Goal: Task Accomplishment & Management: Complete application form

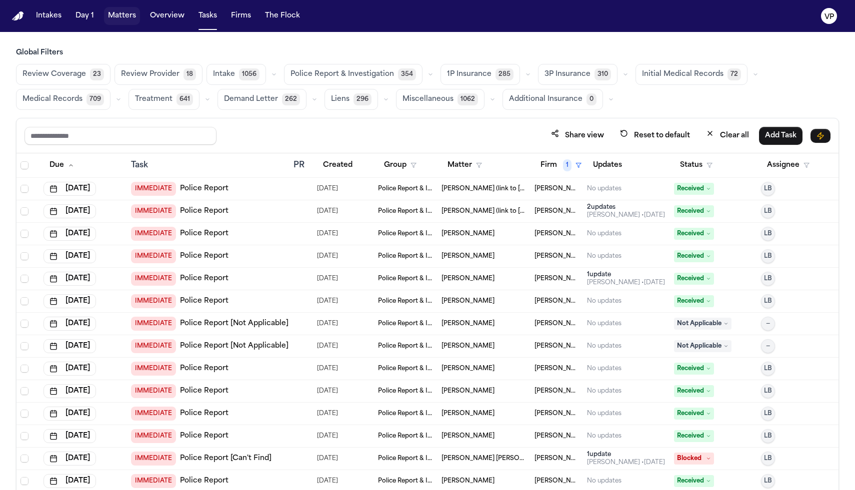
click at [128, 13] on button "Matters" at bounding box center [122, 16] width 36 height 18
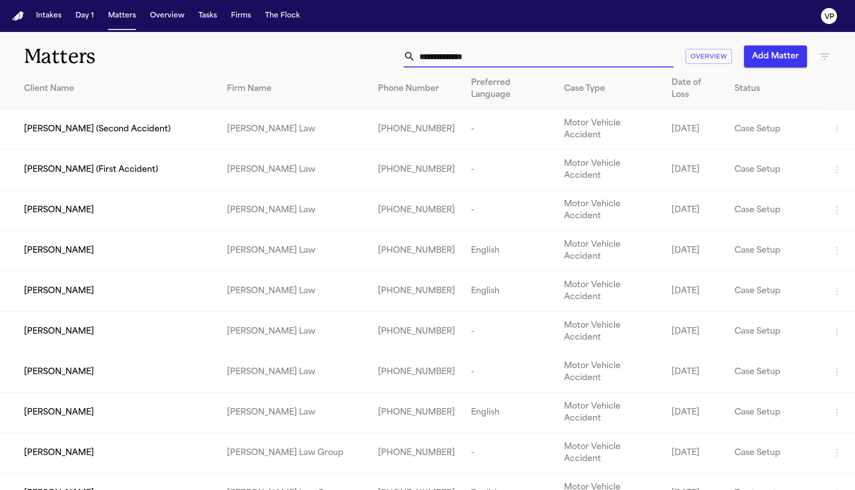
click at [461, 55] on input "text" at bounding box center [544, 56] width 258 height 22
type input "*"
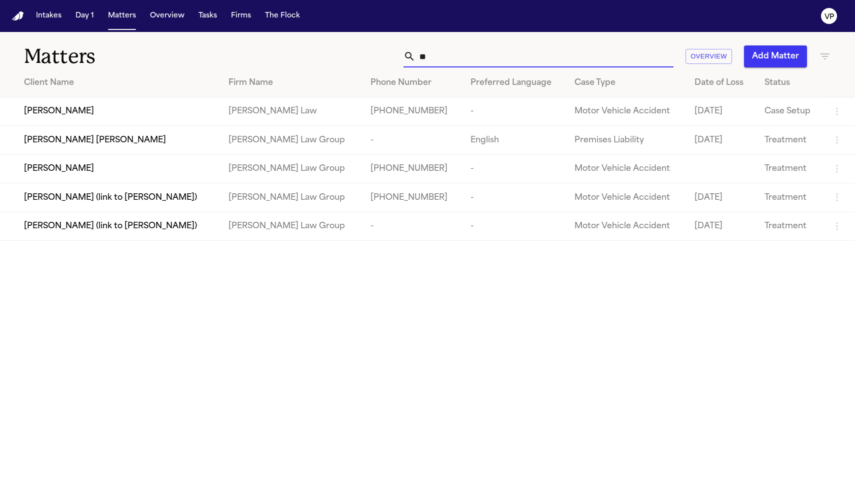
type input "*"
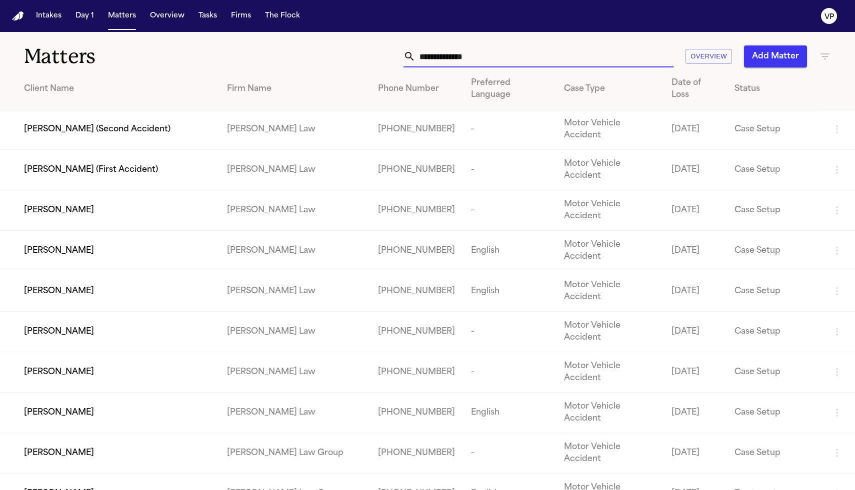
click at [821, 56] on icon "button" at bounding box center [825, 56] width 12 height 12
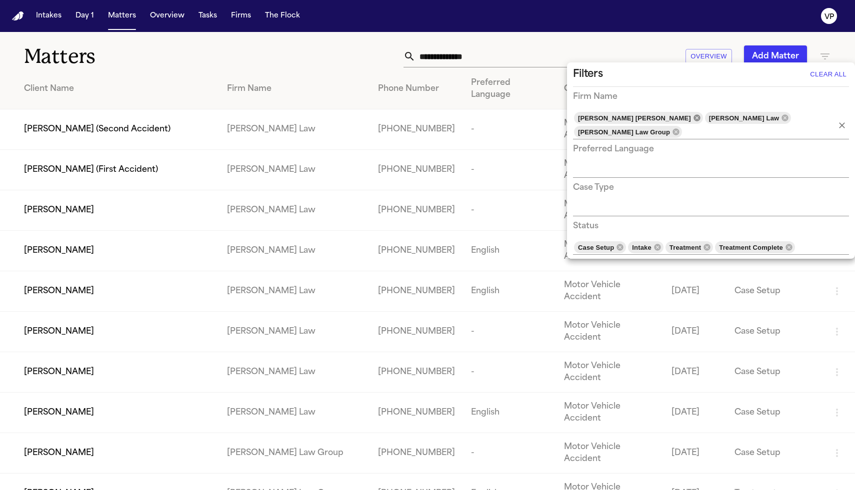
click at [693, 119] on icon at bounding box center [696, 117] width 6 height 6
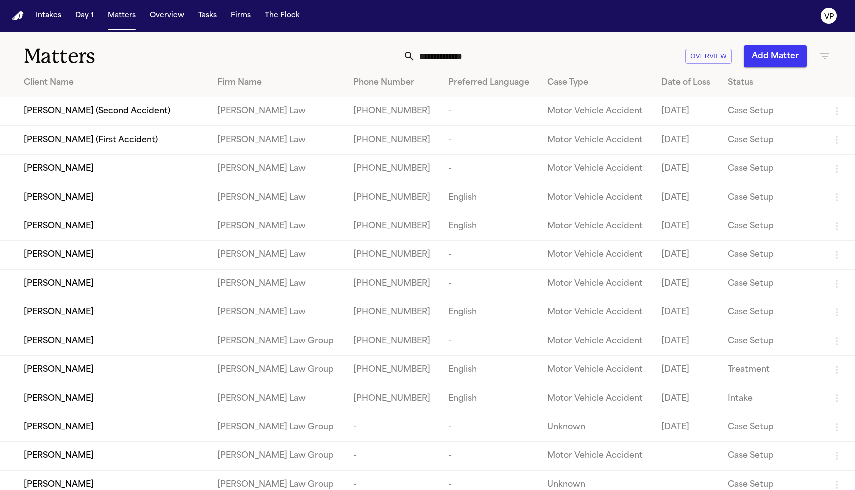
click at [819, 61] on icon "button" at bounding box center [825, 56] width 12 height 12
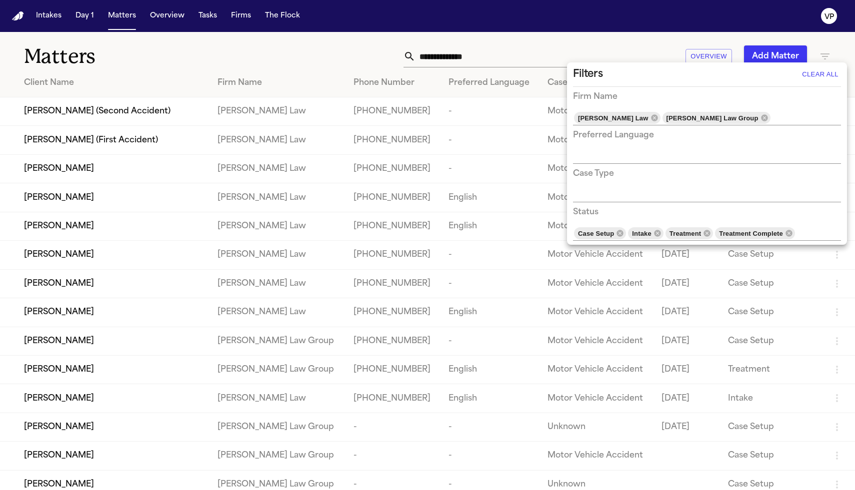
click at [818, 70] on button "Clear All" at bounding box center [819, 74] width 41 height 16
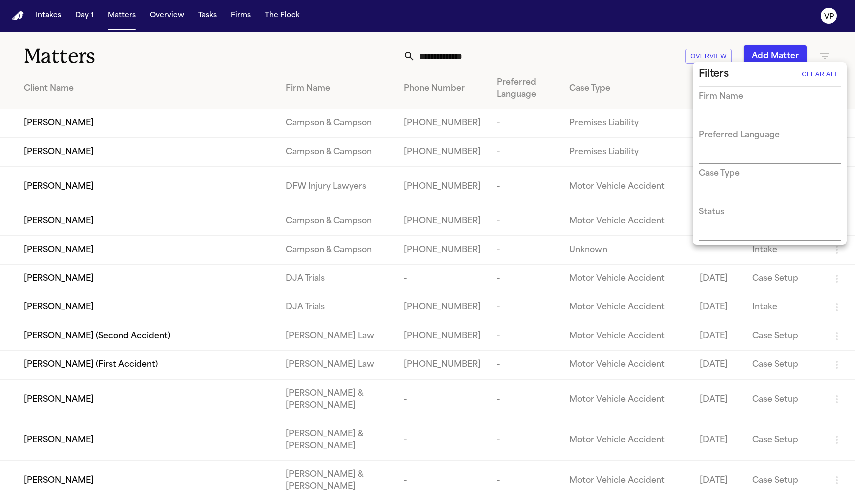
click at [664, 28] on div at bounding box center [427, 245] width 855 height 490
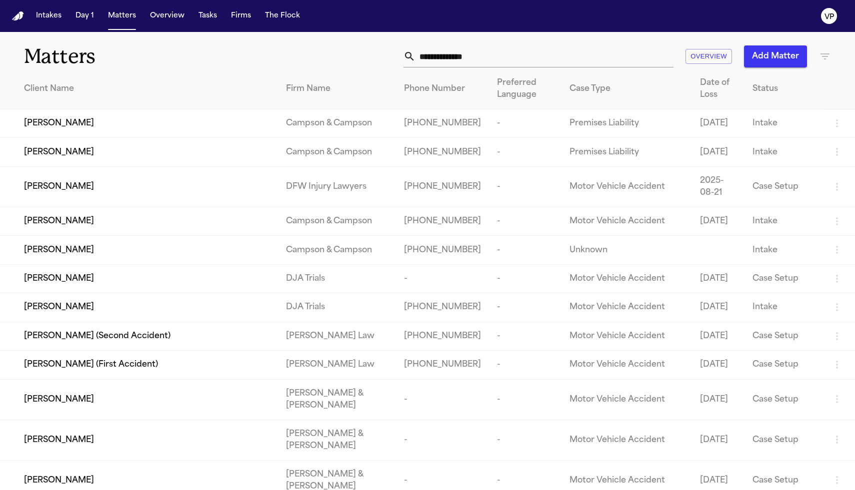
click at [555, 63] on input "text" at bounding box center [544, 56] width 258 height 22
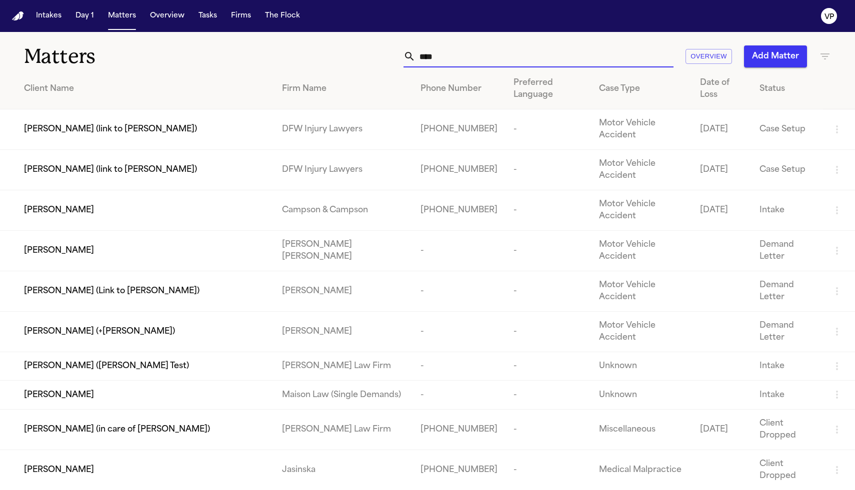
type input "****"
click at [158, 164] on span "[PERSON_NAME] (link to [PERSON_NAME])" at bounding box center [110, 170] width 173 height 12
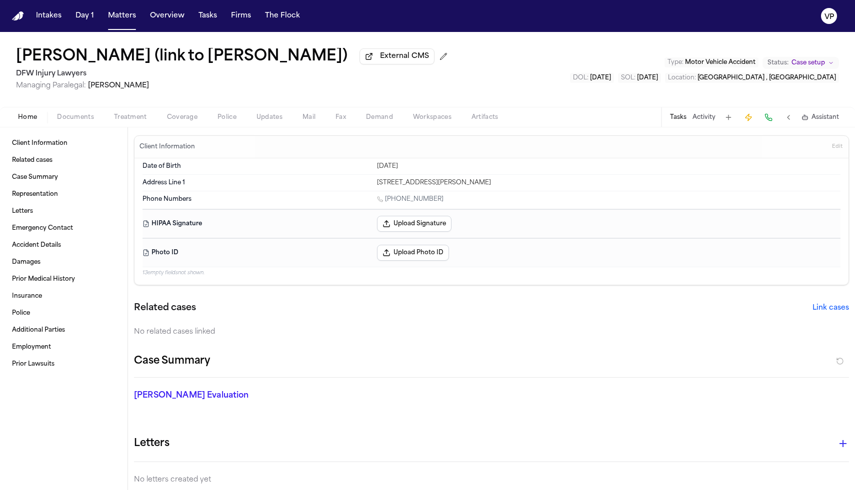
click at [132, 118] on span "Treatment" at bounding box center [130, 117] width 33 height 8
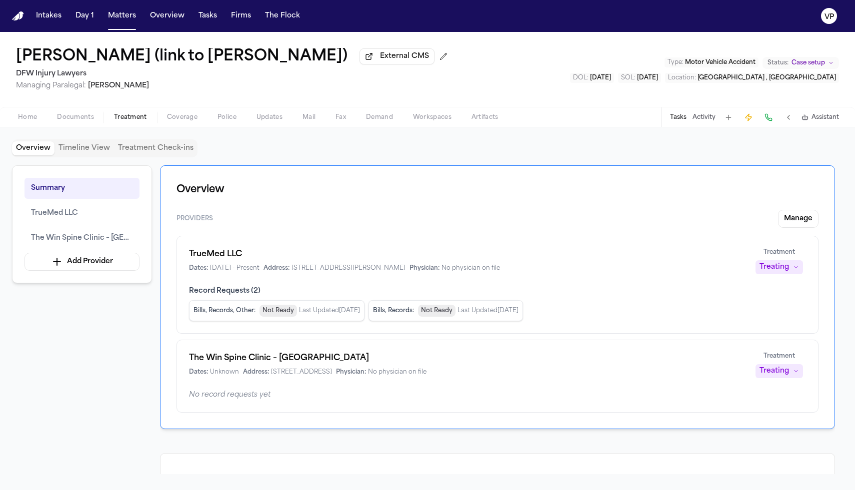
click at [702, 121] on button "Activity" at bounding box center [703, 117] width 23 height 8
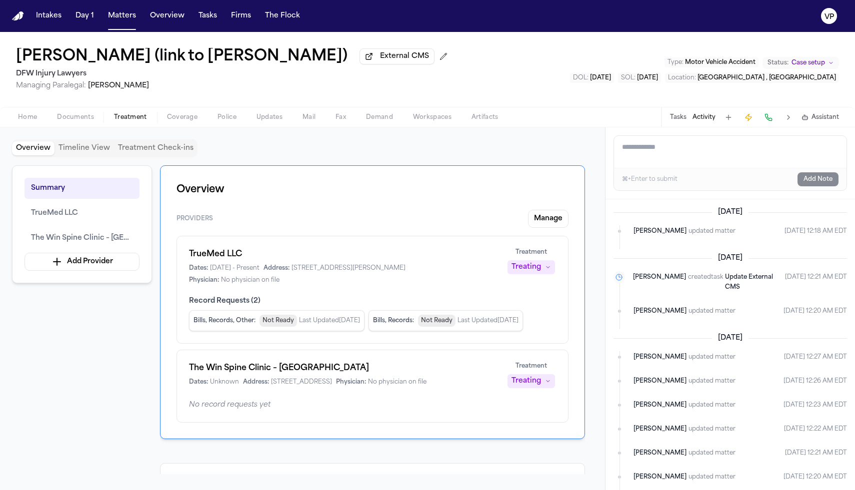
click at [694, 158] on textarea "Add a note to this matter" at bounding box center [730, 152] width 232 height 32
paste textarea "**********"
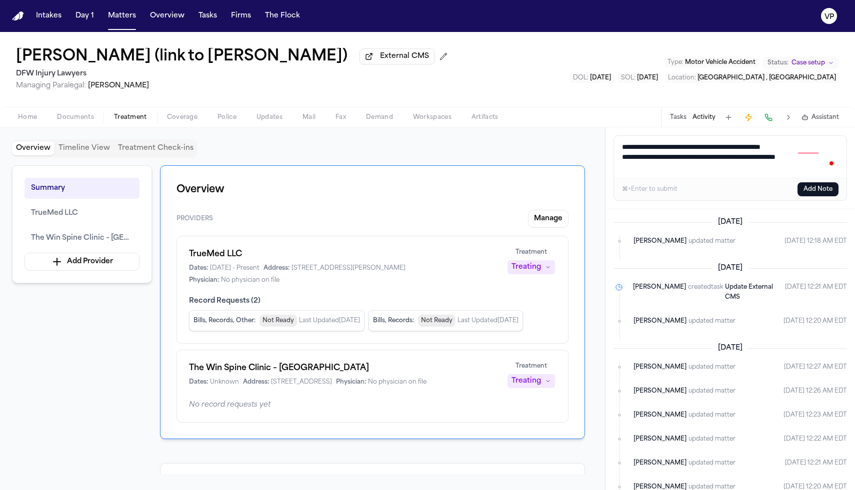
paste textarea "**********"
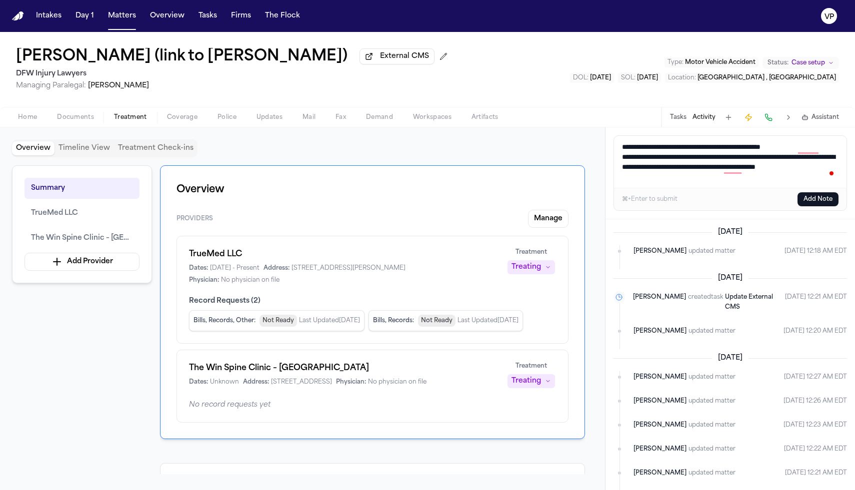
type textarea "**********"
click at [830, 203] on button "Add Note" at bounding box center [817, 199] width 41 height 14
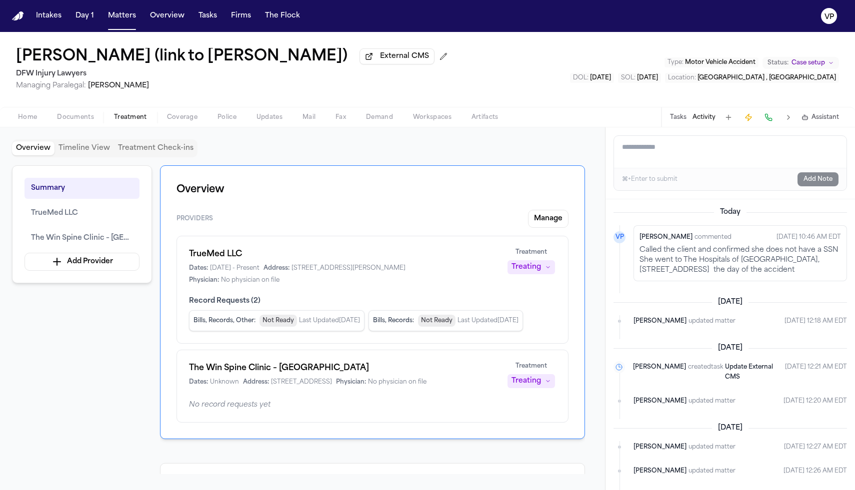
drag, startPoint x: 750, startPoint y: 289, endPoint x: 623, endPoint y: 251, distance: 132.9
click at [623, 251] on li "VP [PERSON_NAME] commented [DATE] 10:46 AM EDT Called the client and confirmed …" at bounding box center [729, 253] width 233 height 56
click at [710, 252] on div "Called the client and confirmed she does not have a SSN She went to The Hospita…" at bounding box center [739, 260] width 201 height 30
drag, startPoint x: 751, startPoint y: 286, endPoint x: 628, endPoint y: 257, distance: 126.4
click at [628, 257] on li "VP [PERSON_NAME] commented [DATE] 10:46 AM EDT Called the client and confirmed …" at bounding box center [729, 253] width 233 height 56
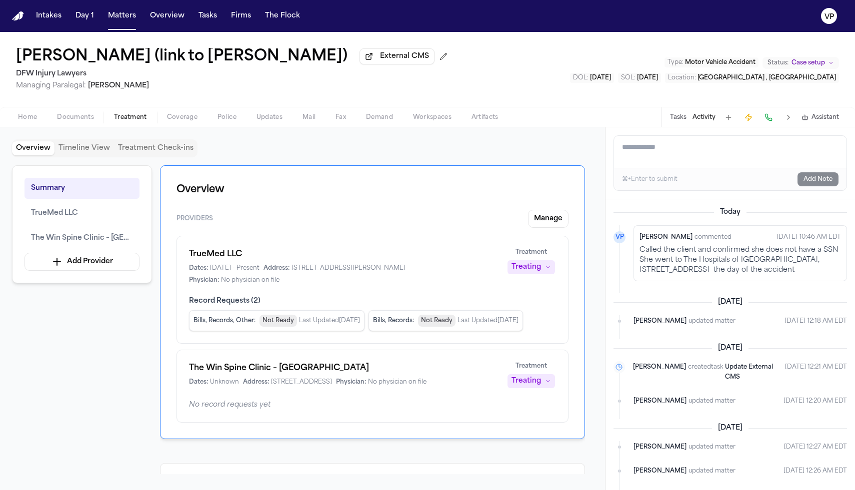
copy div "Called the client and confirmed she does not have a SSN She went to The Hospita…"
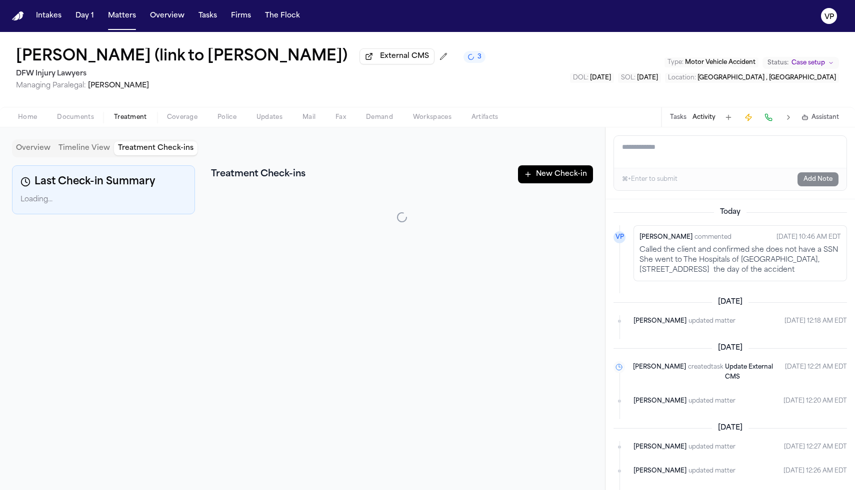
click at [150, 143] on button "Treatment Check-ins" at bounding box center [155, 148] width 83 height 14
click at [547, 175] on button "New Check-in" at bounding box center [555, 174] width 75 height 18
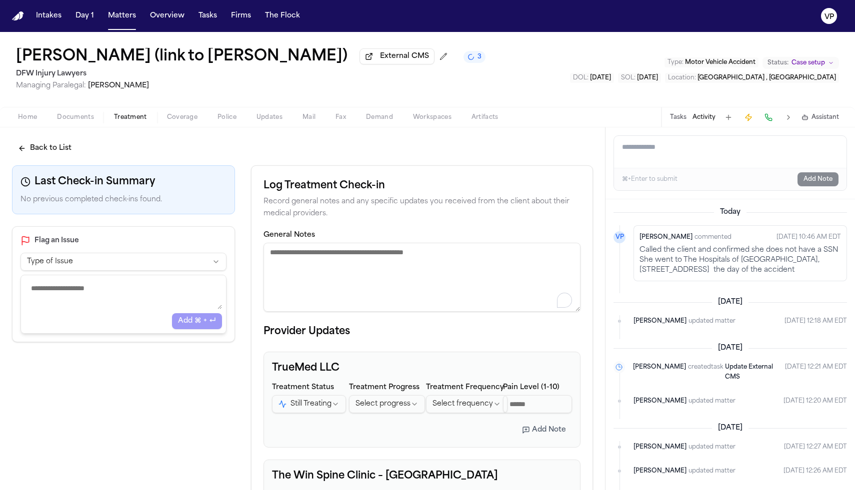
click at [360, 267] on textarea "General Notes" at bounding box center [421, 277] width 317 height 69
paste textarea "**********"
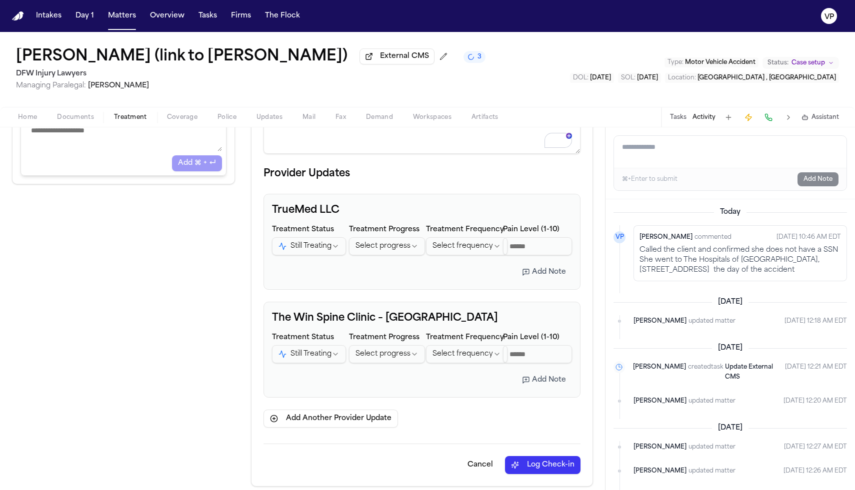
scroll to position [160, 0]
type textarea "**********"
click at [542, 468] on button "Log Check-in" at bounding box center [542, 465] width 75 height 18
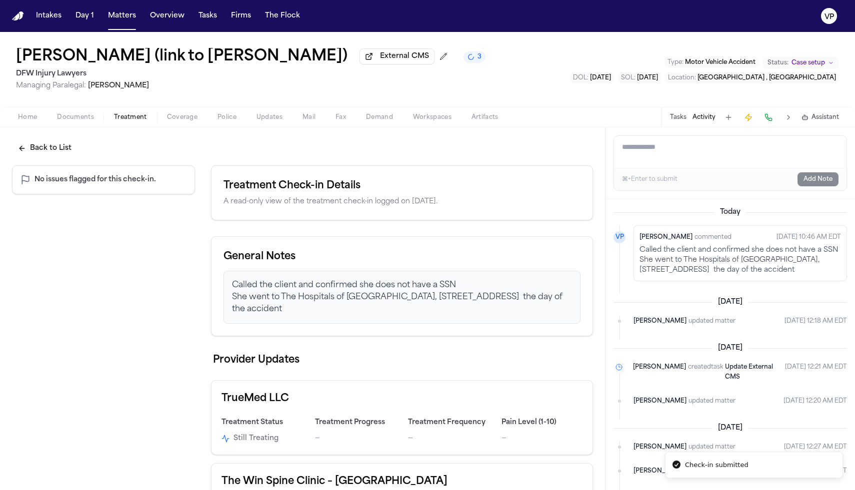
click at [37, 145] on button "Back to List" at bounding box center [44, 148] width 65 height 18
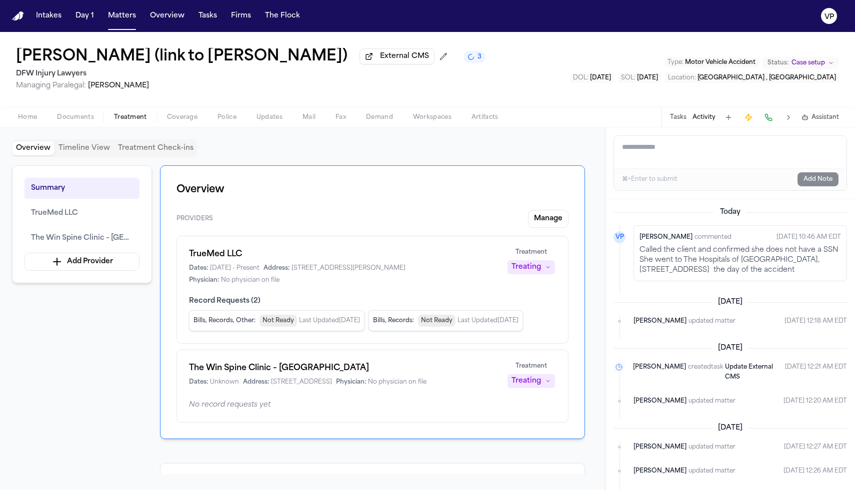
click at [38, 151] on button "Overview" at bounding box center [33, 148] width 42 height 14
click at [552, 221] on button "Manage" at bounding box center [548, 219] width 40 height 18
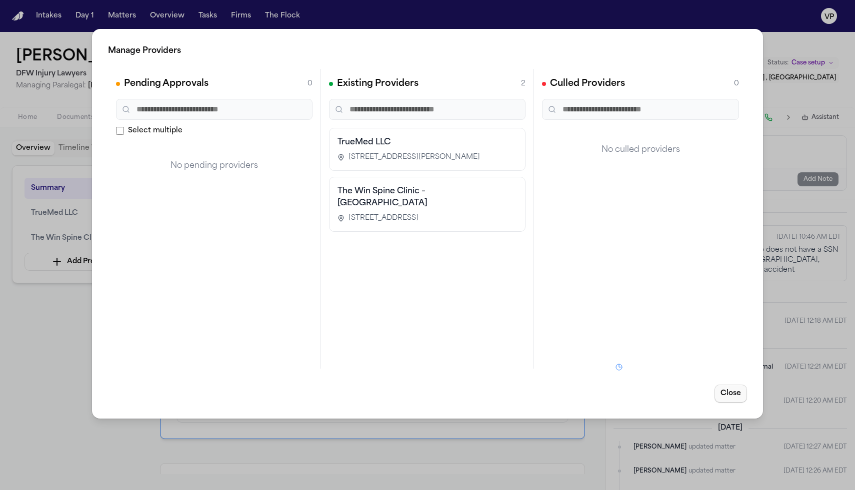
click at [727, 402] on button "Close" at bounding box center [730, 394] width 32 height 18
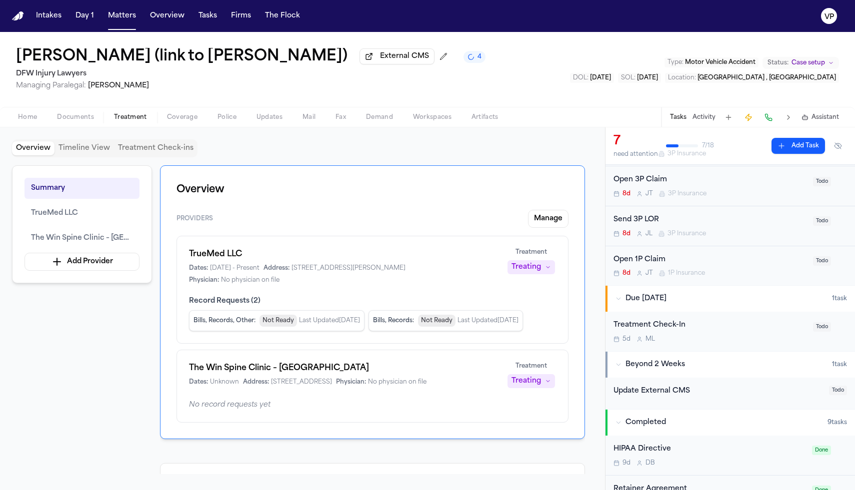
scroll to position [186, 0]
click at [800, 150] on button "Add Task" at bounding box center [797, 146] width 53 height 16
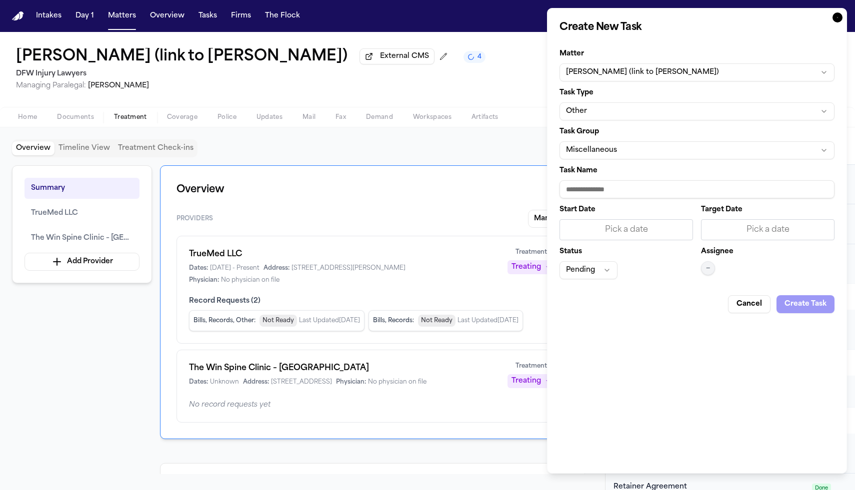
click at [727, 109] on button "Other" at bounding box center [696, 111] width 275 height 18
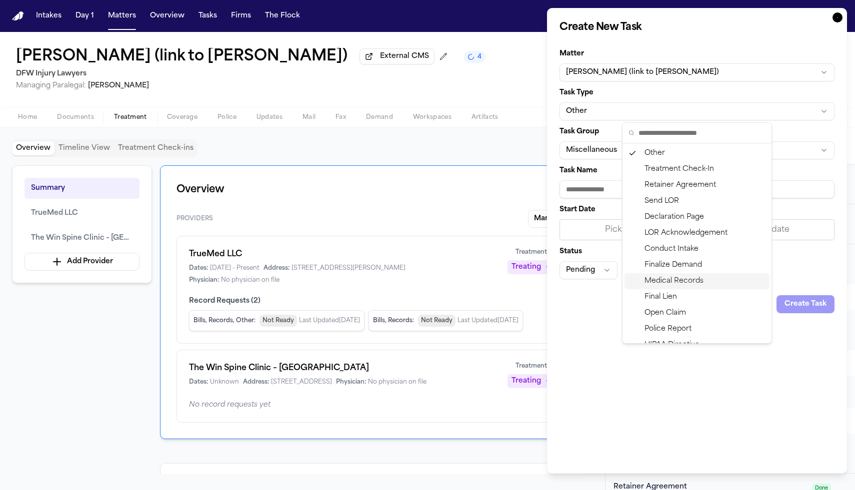
click at [689, 283] on div "Medical Records" at bounding box center [696, 281] width 145 height 16
type input "**********"
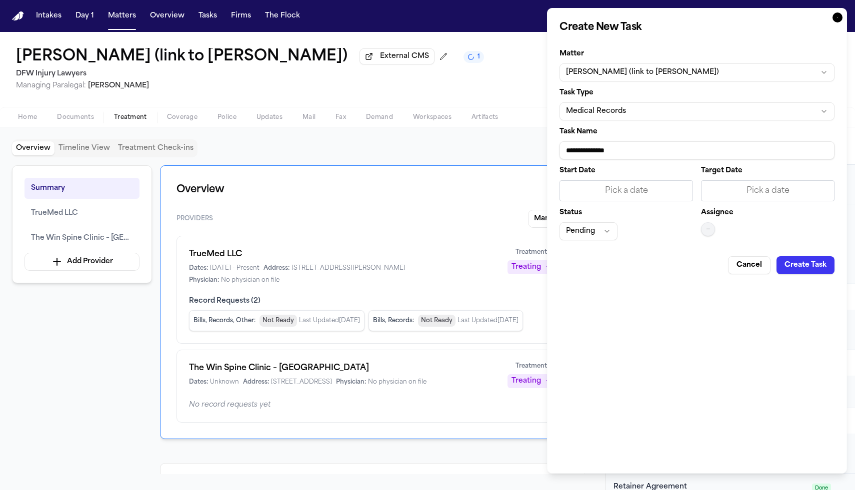
click at [642, 188] on div "Pick a date" at bounding box center [626, 191] width 120 height 12
click at [608, 186] on div "Pick a date" at bounding box center [626, 191] width 120 height 12
click at [583, 221] on div "October 2025" at bounding box center [622, 216] width 112 height 12
click at [576, 218] on button "Go to previous month" at bounding box center [575, 217] width 14 height 14
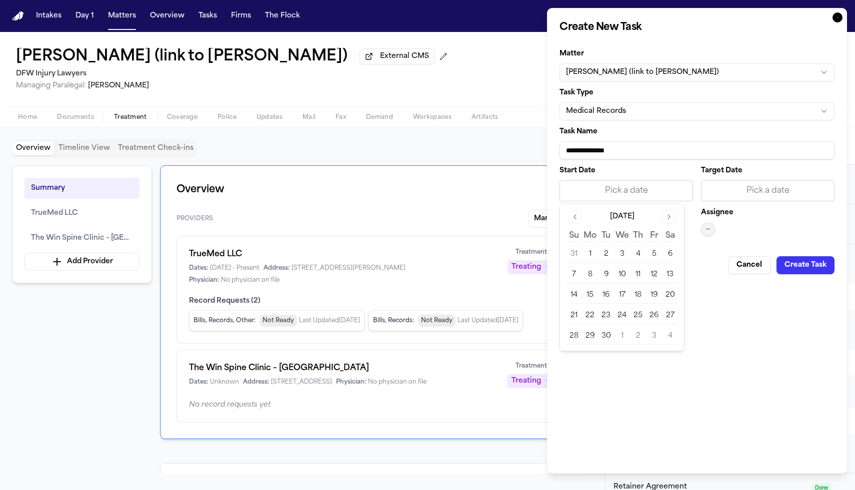
click at [576, 218] on button "Go to previous month" at bounding box center [575, 217] width 14 height 14
click at [668, 317] on button "26" at bounding box center [670, 316] width 16 height 16
click at [729, 195] on div "Pick a date" at bounding box center [767, 191] width 120 height 12
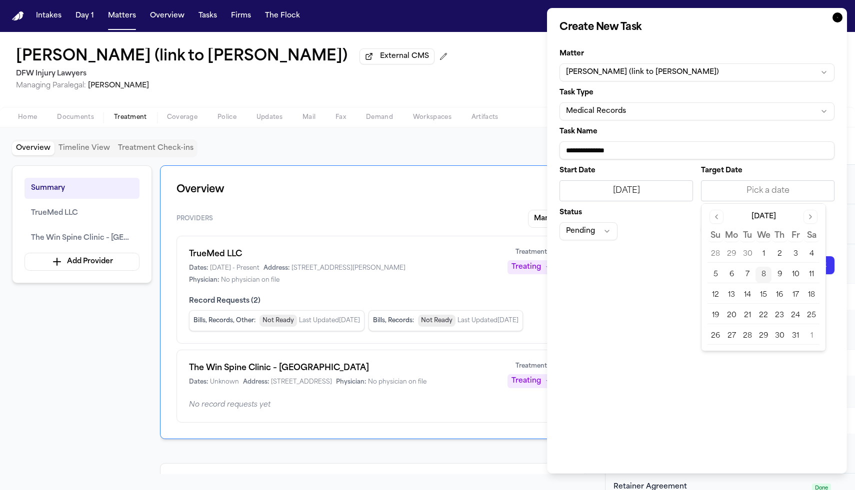
click at [767, 299] on button "15" at bounding box center [763, 295] width 16 height 16
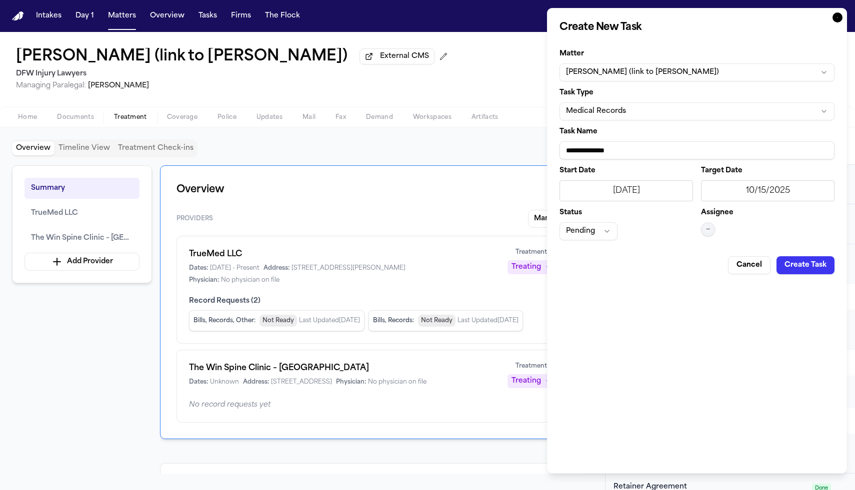
click at [594, 227] on button "Pending" at bounding box center [588, 231] width 58 height 18
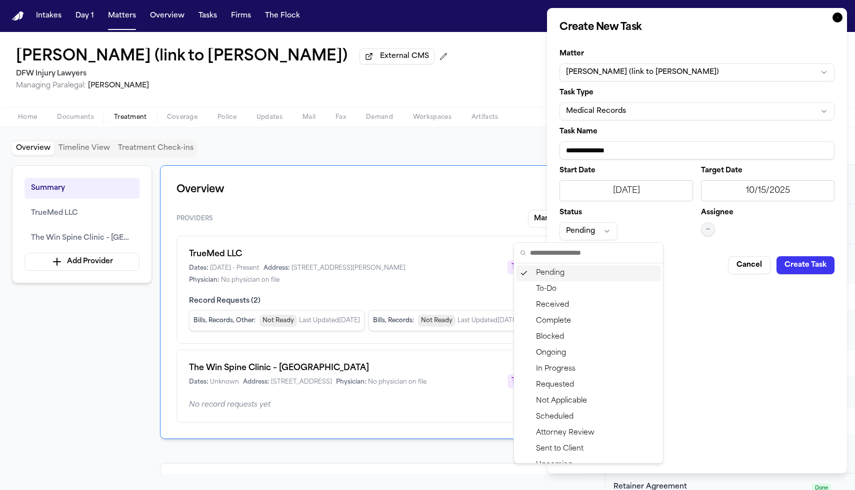
click at [599, 274] on div "Pending" at bounding box center [588, 273] width 145 height 16
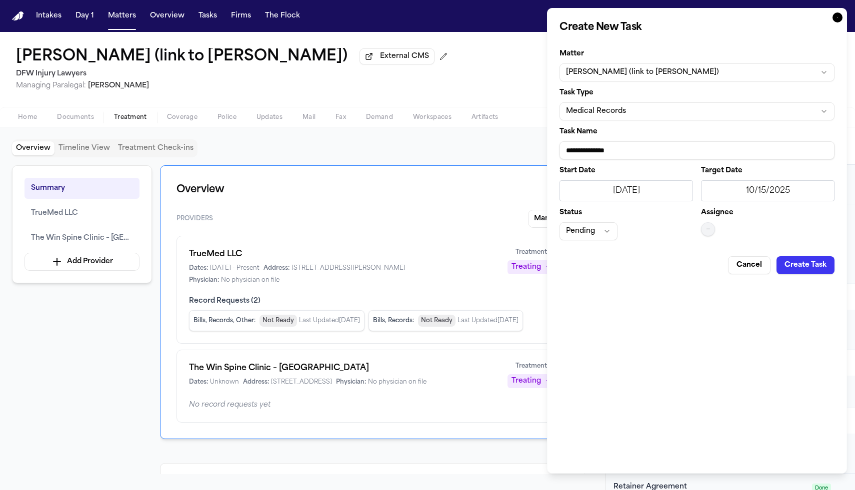
click at [810, 268] on button "Create Task" at bounding box center [805, 265] width 58 height 18
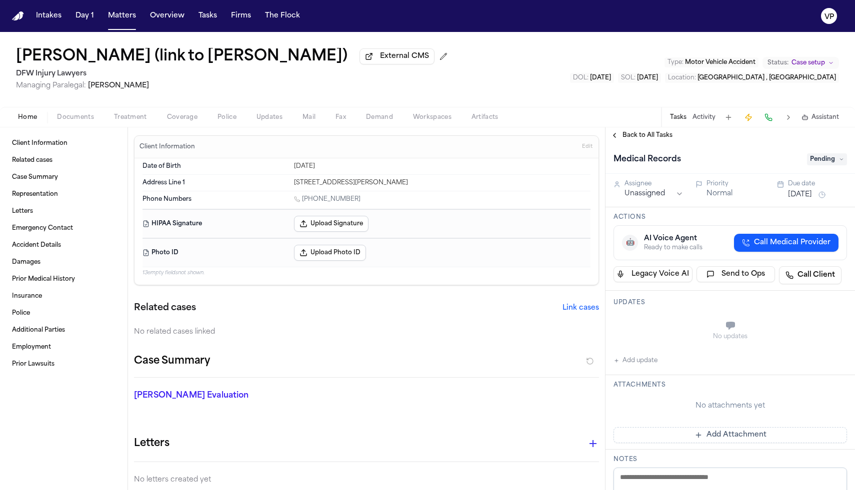
click at [614, 135] on button "Back to All Tasks" at bounding box center [641, 135] width 72 height 8
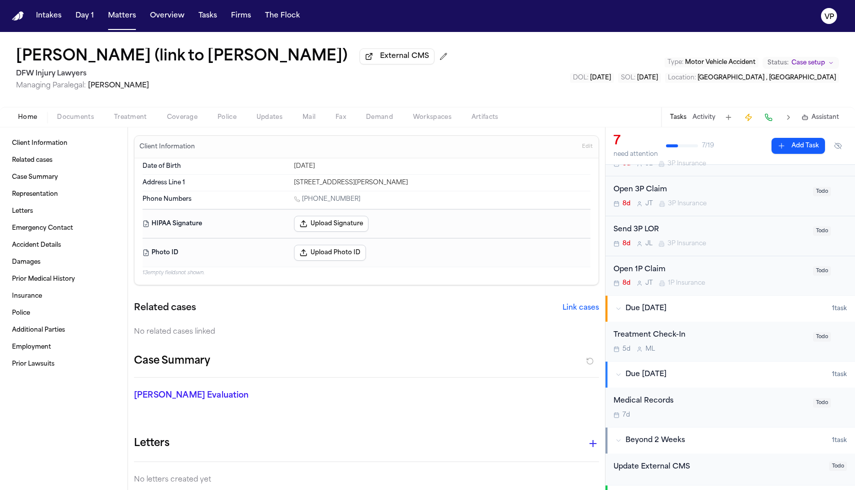
scroll to position [175, 0]
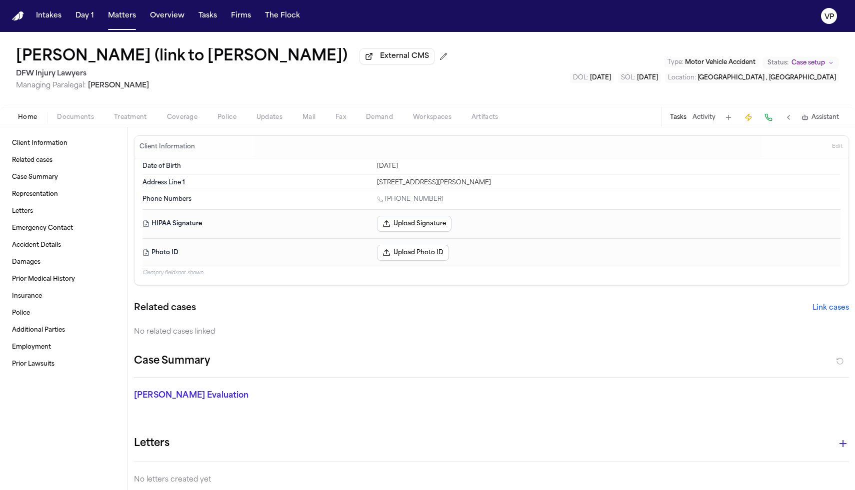
click at [131, 121] on span "Treatment" at bounding box center [130, 117] width 33 height 8
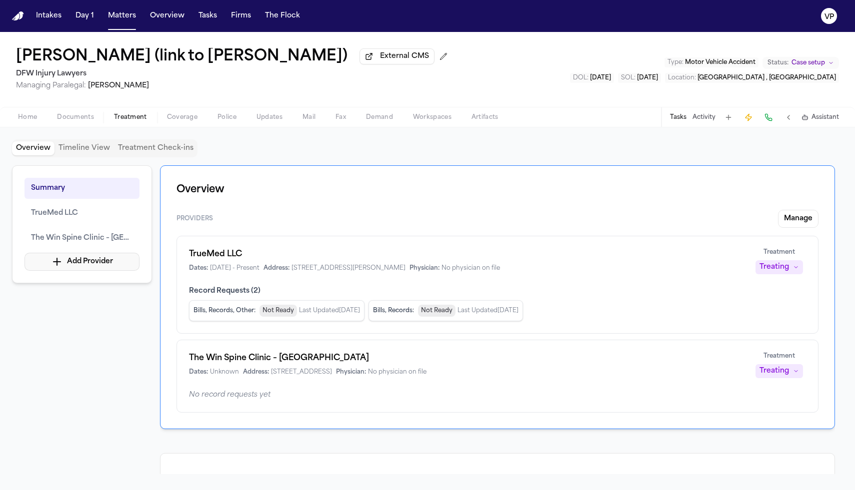
click at [117, 260] on button "Add Provider" at bounding box center [81, 262] width 115 height 18
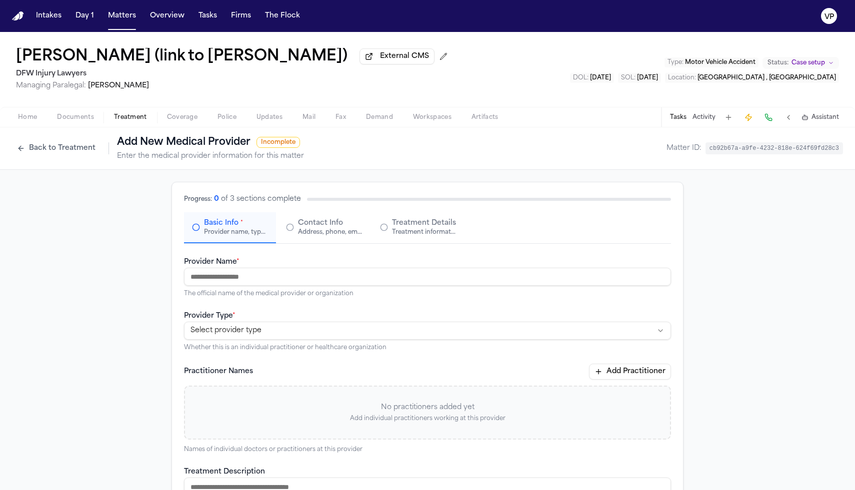
click at [309, 285] on input "Provider Name *" at bounding box center [427, 277] width 487 height 18
type input "*"
paste input "**********"
type input "**********"
click at [277, 339] on html "**********" at bounding box center [427, 245] width 855 height 490
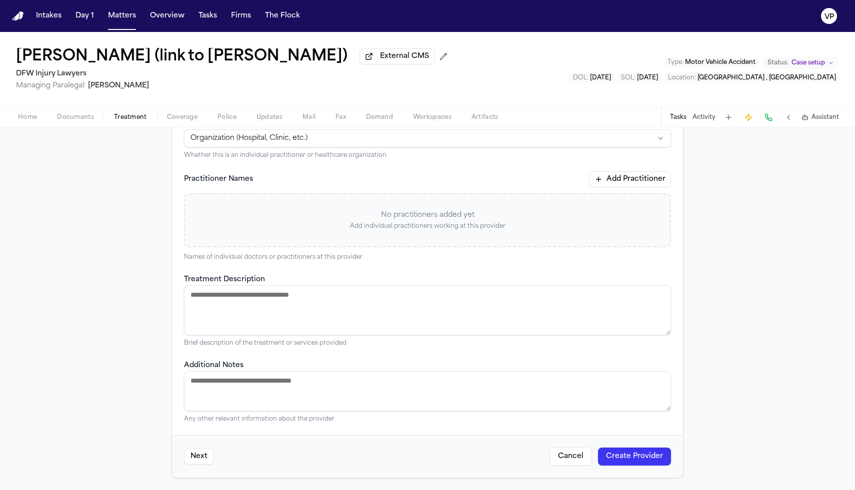
scroll to position [194, 0]
click at [281, 314] on textarea "Treatment Description" at bounding box center [427, 310] width 487 height 50
type textarea "**********"
click at [208, 461] on button "Next" at bounding box center [199, 457] width 30 height 16
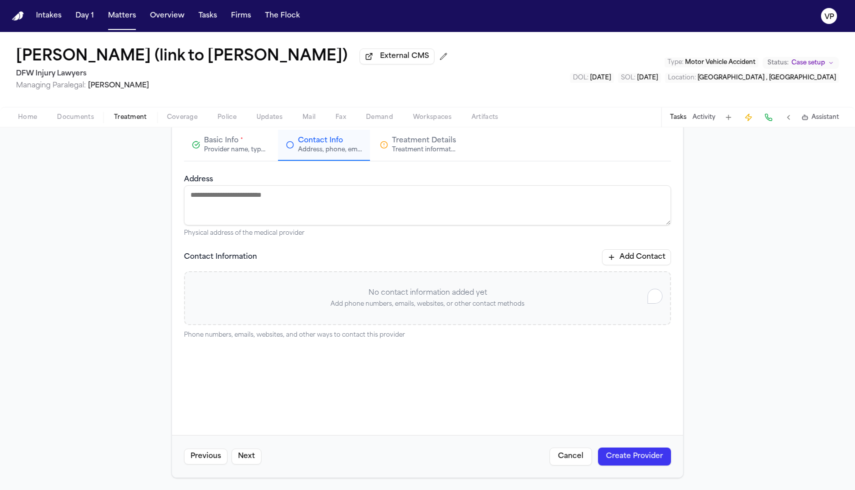
click at [315, 208] on textarea "Address" at bounding box center [427, 205] width 487 height 40
paste textarea "**********"
type textarea "**********"
click at [656, 256] on button "Add Contact" at bounding box center [636, 257] width 69 height 16
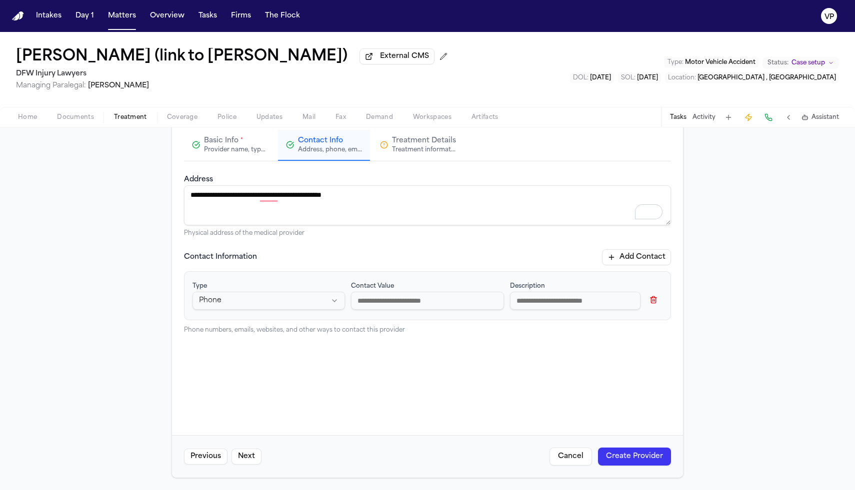
click at [527, 305] on input at bounding box center [575, 301] width 130 height 18
type input "**********"
click at [387, 300] on input at bounding box center [427, 301] width 152 height 18
paste input "**********"
type input "**********"
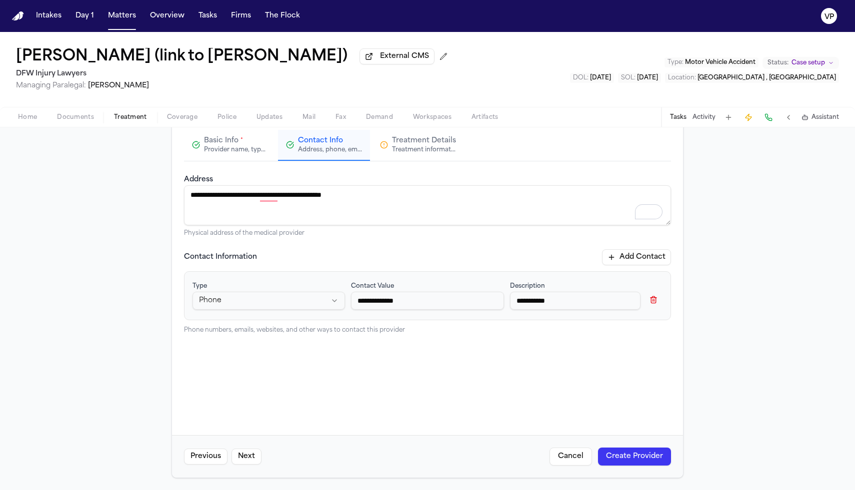
click at [254, 456] on button "Next" at bounding box center [246, 457] width 30 height 16
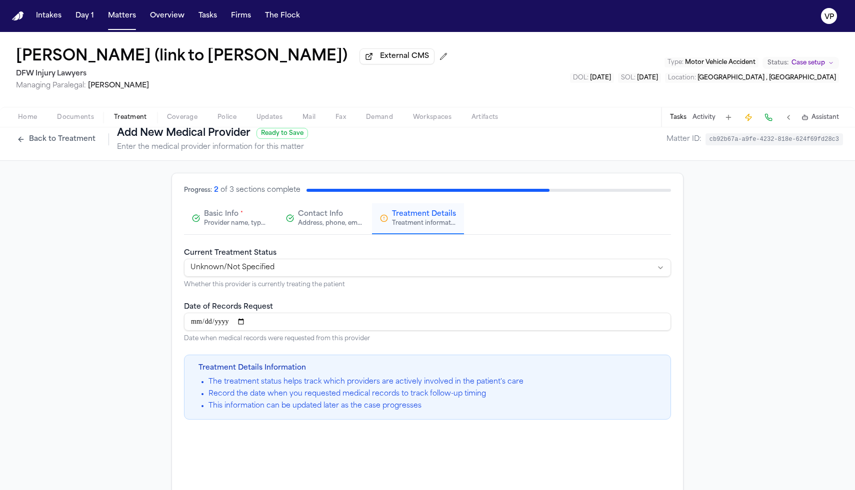
scroll to position [0, 0]
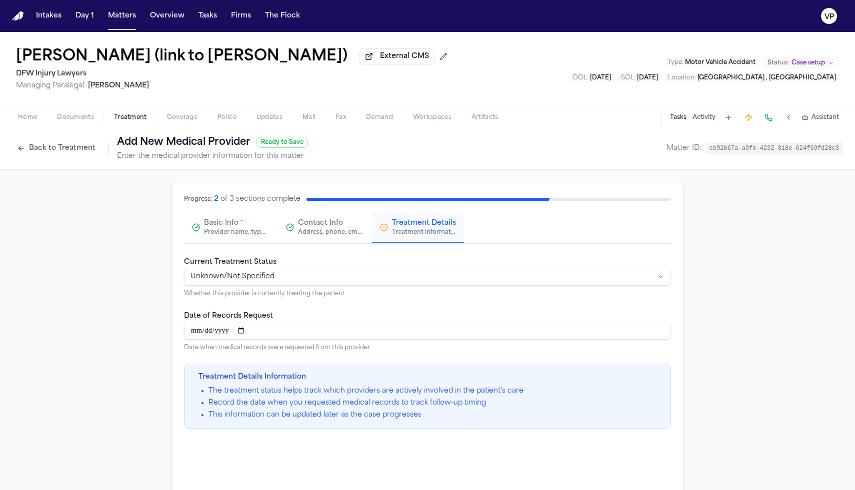
click at [266, 284] on html "**********" at bounding box center [427, 245] width 855 height 490
select select "*********"
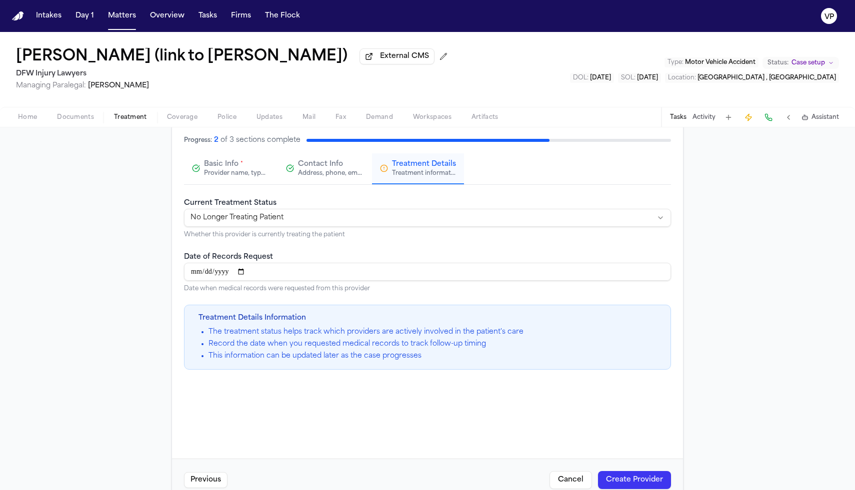
scroll to position [84, 0]
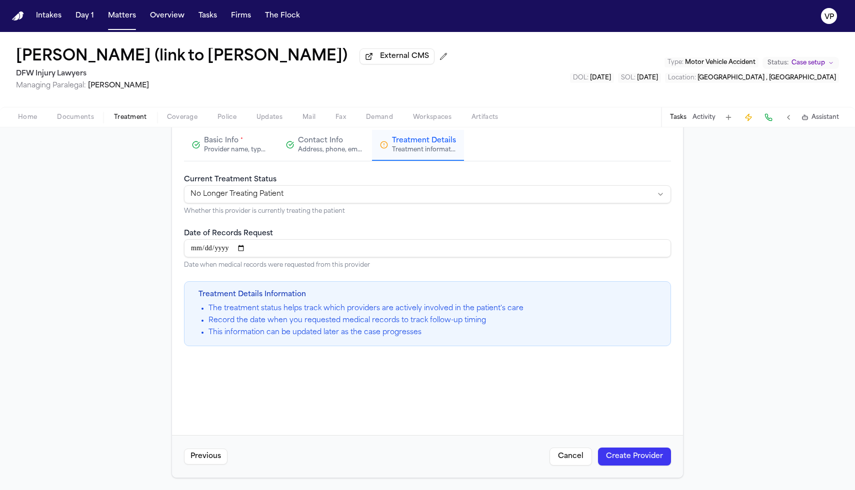
click at [633, 456] on button "Create Provider" at bounding box center [634, 457] width 73 height 18
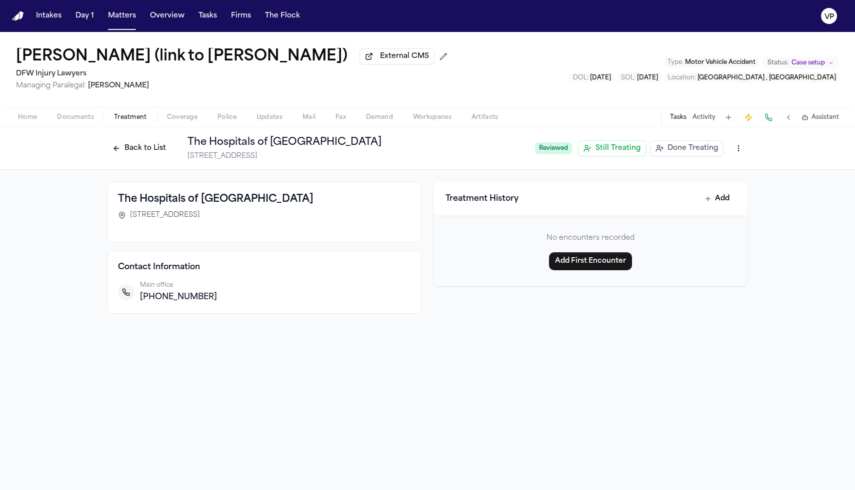
click at [668, 150] on button "Done Treating" at bounding box center [686, 148] width 73 height 16
click at [130, 155] on button "Back to List" at bounding box center [138, 148] width 63 height 16
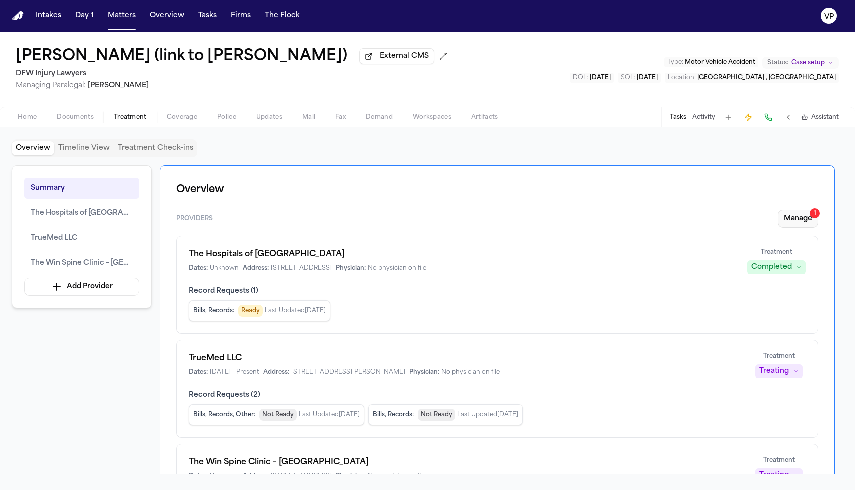
click at [795, 227] on button "Manage 1" at bounding box center [798, 219] width 40 height 18
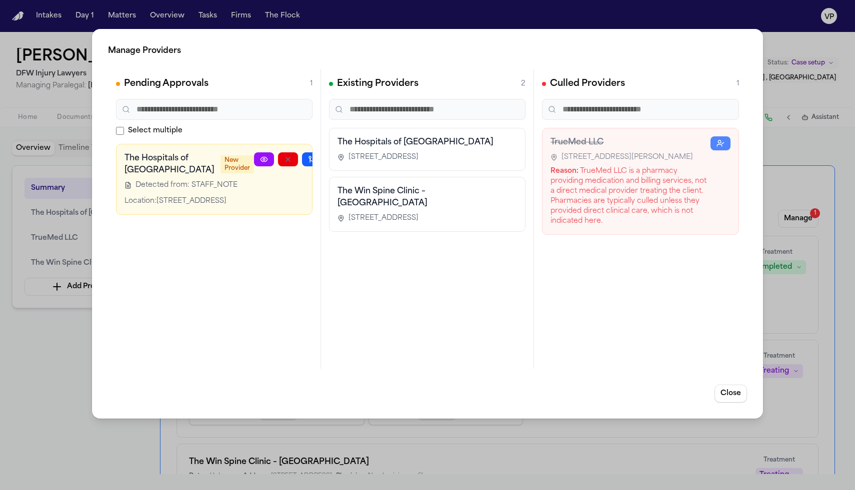
click at [332, 163] on icon "button" at bounding box center [336, 159] width 8 height 8
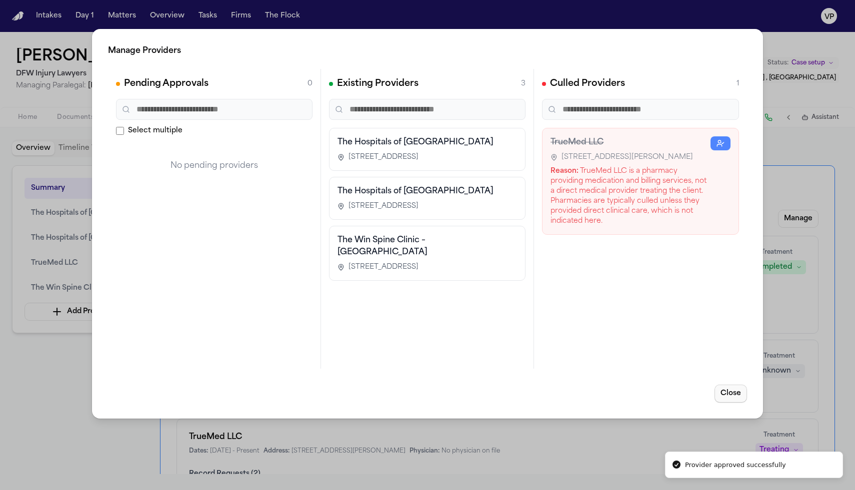
click at [736, 395] on button "Close" at bounding box center [730, 394] width 32 height 18
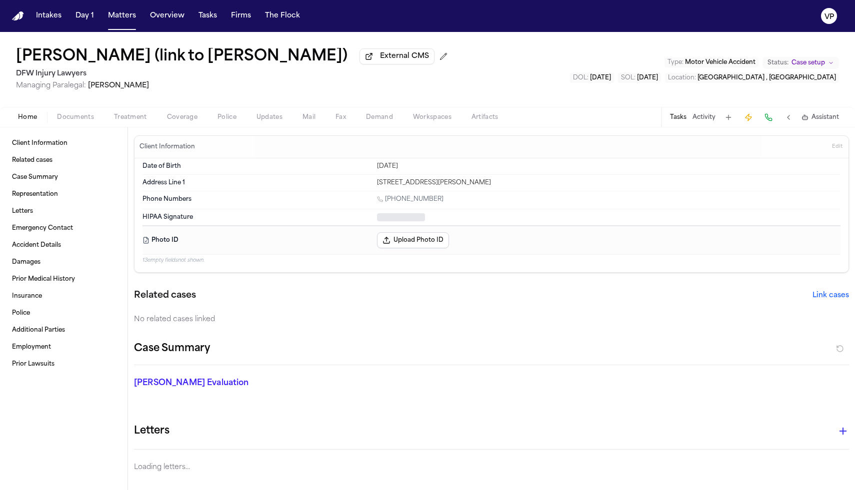
click at [29, 121] on span "Home" at bounding box center [27, 117] width 19 height 8
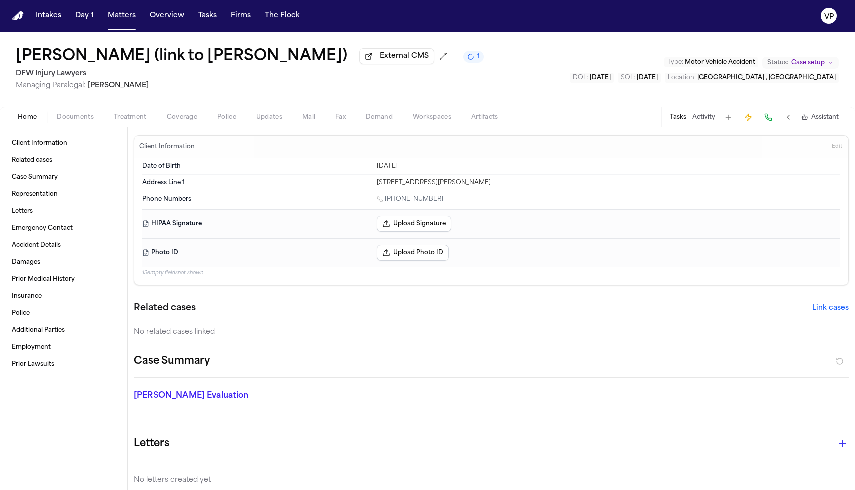
click at [700, 117] on button "Activity" at bounding box center [703, 117] width 23 height 8
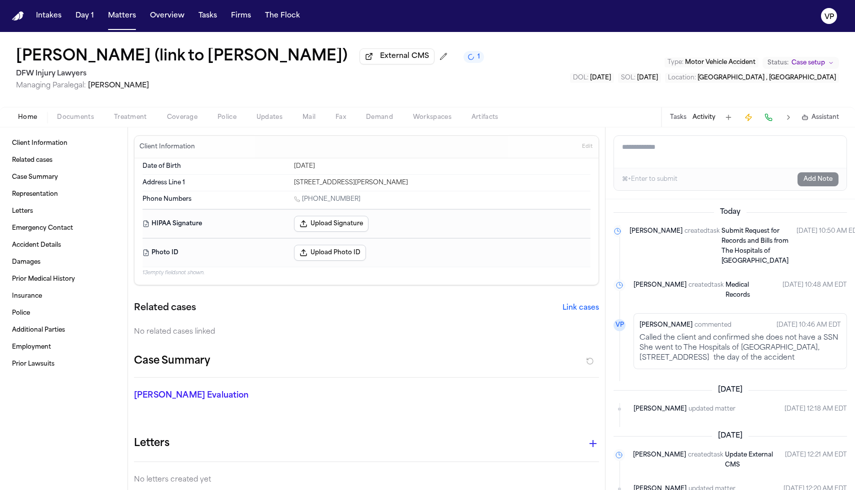
click at [686, 118] on button "Tasks" at bounding box center [678, 117] width 16 height 8
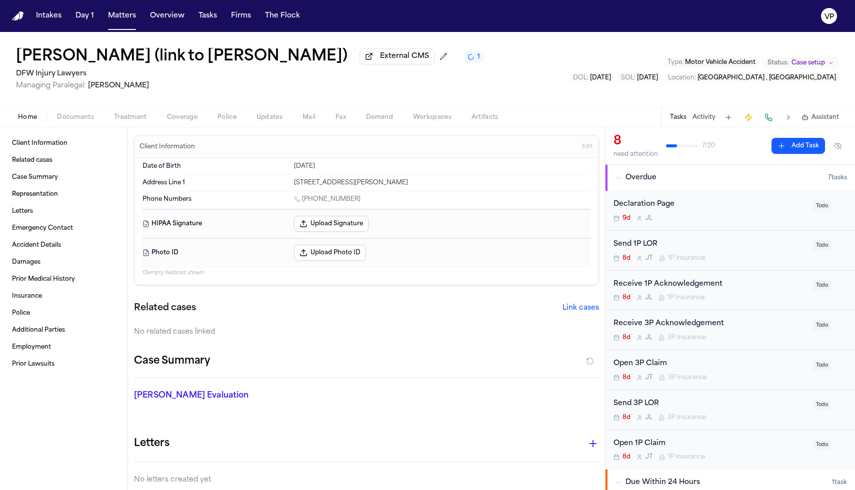
click at [776, 328] on div "Receive 3P Acknowledgement" at bounding box center [709, 323] width 193 height 11
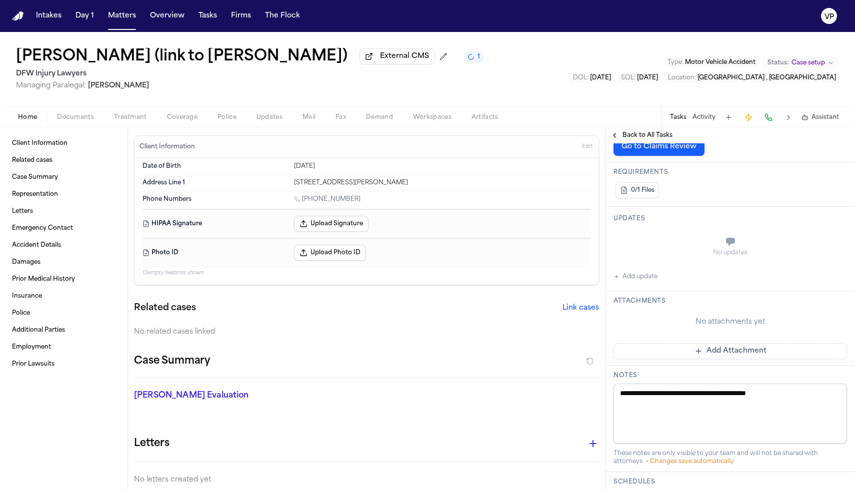
scroll to position [178, 0]
click at [640, 274] on button "Add update" at bounding box center [635, 275] width 44 height 12
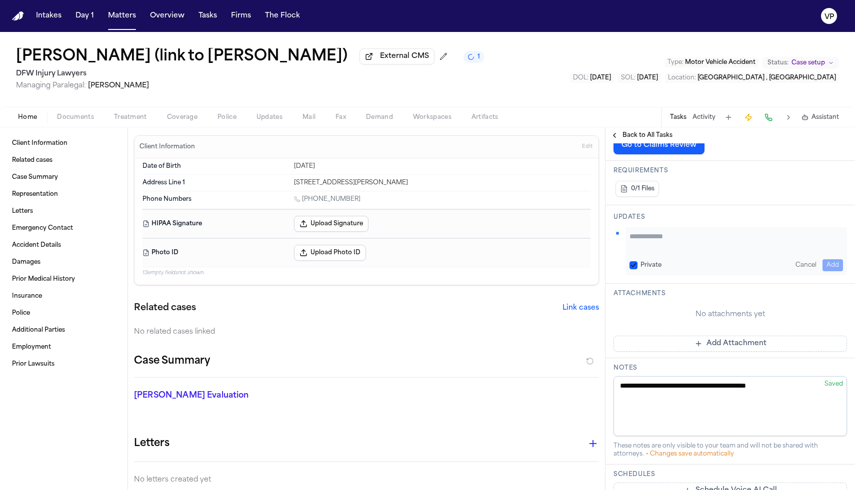
click at [659, 236] on textarea "Add your update" at bounding box center [735, 241] width 213 height 20
click at [632, 267] on button "Private" at bounding box center [633, 265] width 8 height 8
click at [648, 242] on textarea "To enrich screen reader interactions, please activate Accessibility in Grammarl…" at bounding box center [735, 241] width 213 height 20
type textarea "**********"
click at [829, 265] on button "Add" at bounding box center [832, 265] width 20 height 12
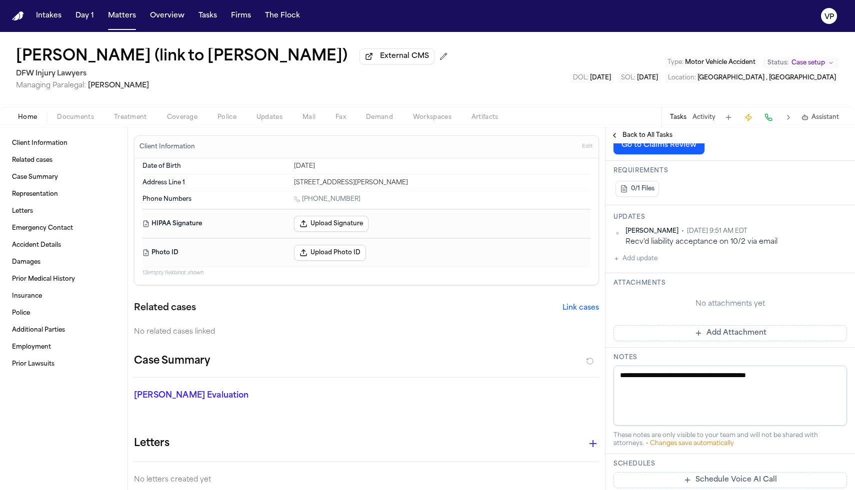
scroll to position [0, 0]
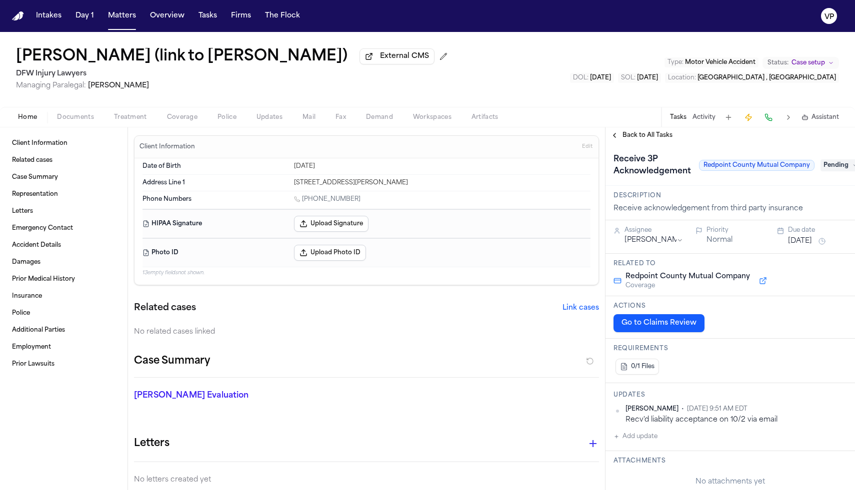
click at [834, 165] on span "Pending" at bounding box center [840, 165] width 40 height 12
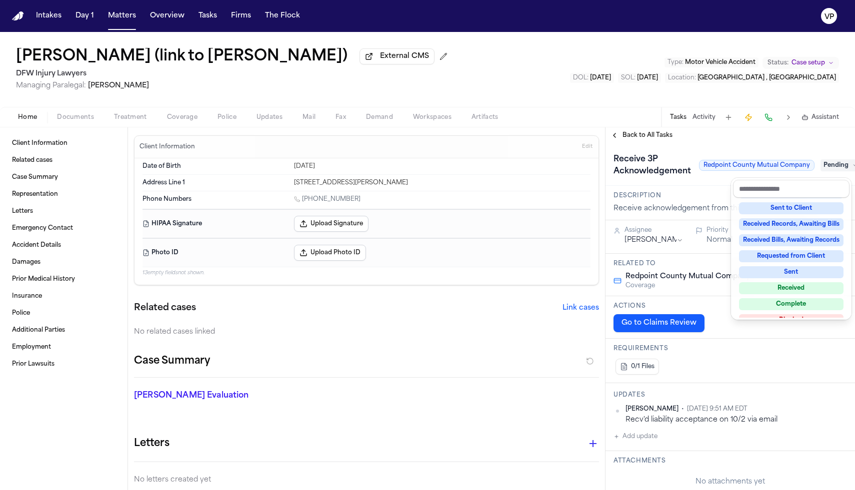
scroll to position [128, 0]
click at [781, 303] on div "Complete" at bounding box center [791, 304] width 104 height 12
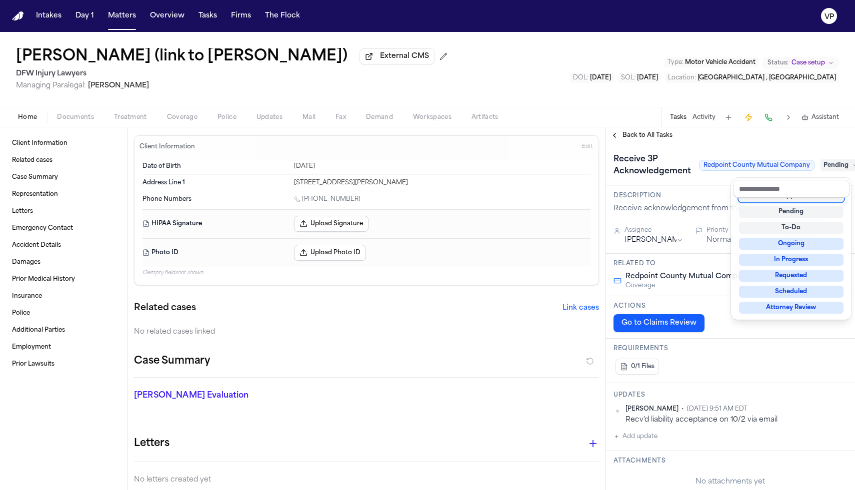
scroll to position [6, 0]
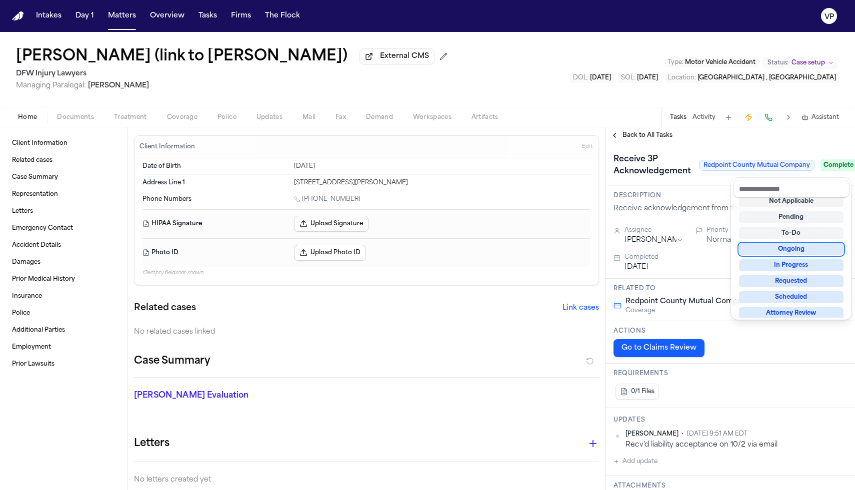
click at [625, 142] on div "**********" at bounding box center [729, 308] width 249 height 363
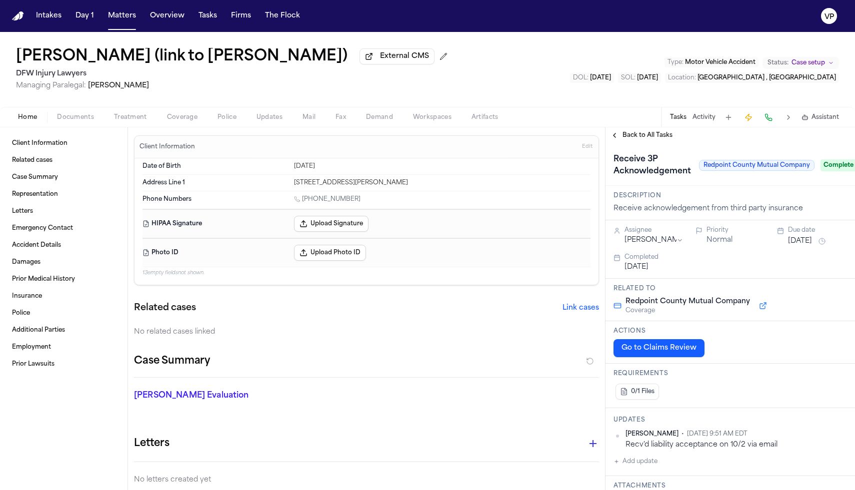
click at [614, 138] on button "Back to All Tasks" at bounding box center [641, 135] width 72 height 8
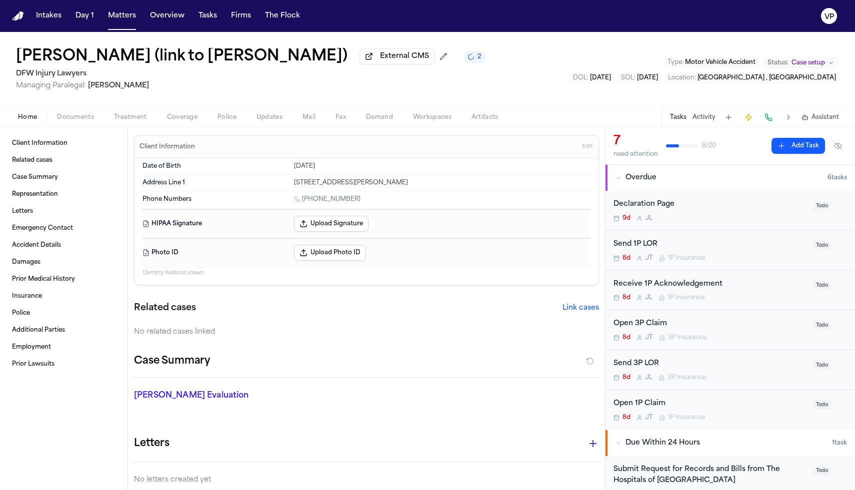
click at [720, 330] on div "Open 3P Claim" at bounding box center [709, 323] width 193 height 11
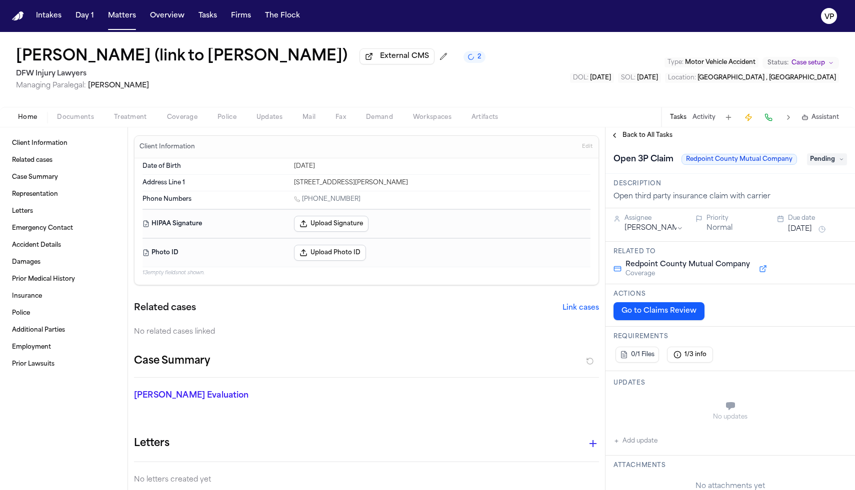
click at [812, 163] on span "Pending" at bounding box center [827, 159] width 40 height 12
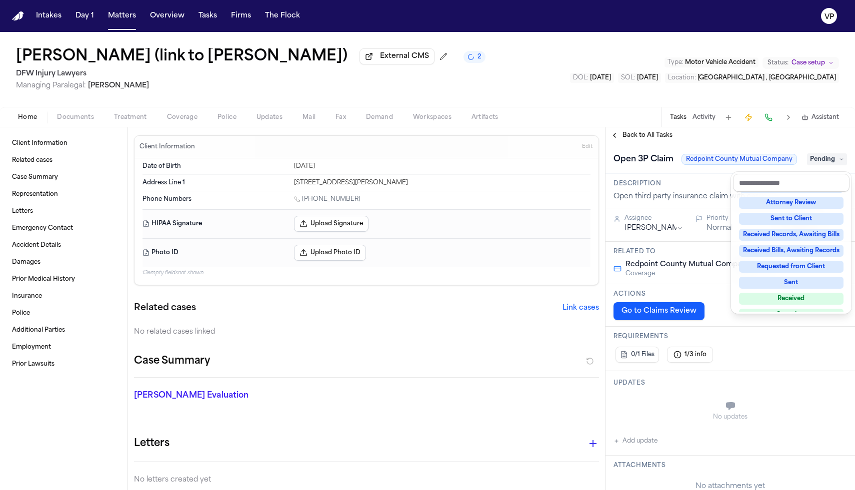
scroll to position [111, 0]
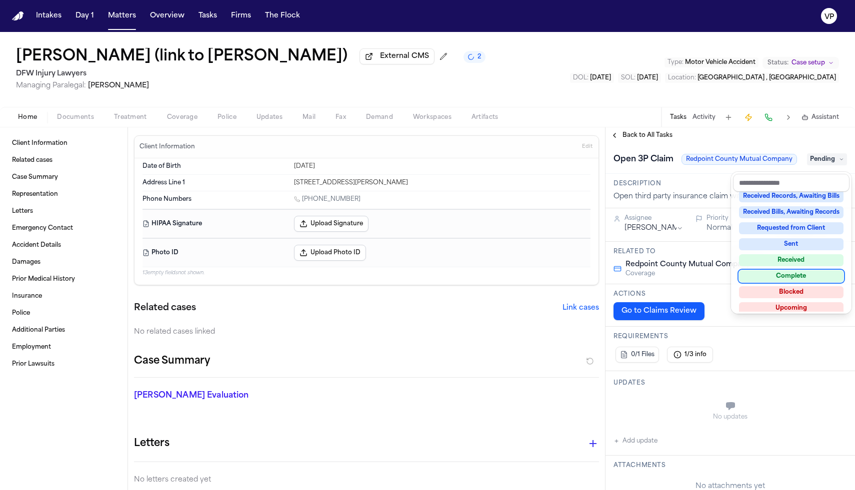
click at [795, 279] on div "Complete" at bounding box center [791, 276] width 104 height 12
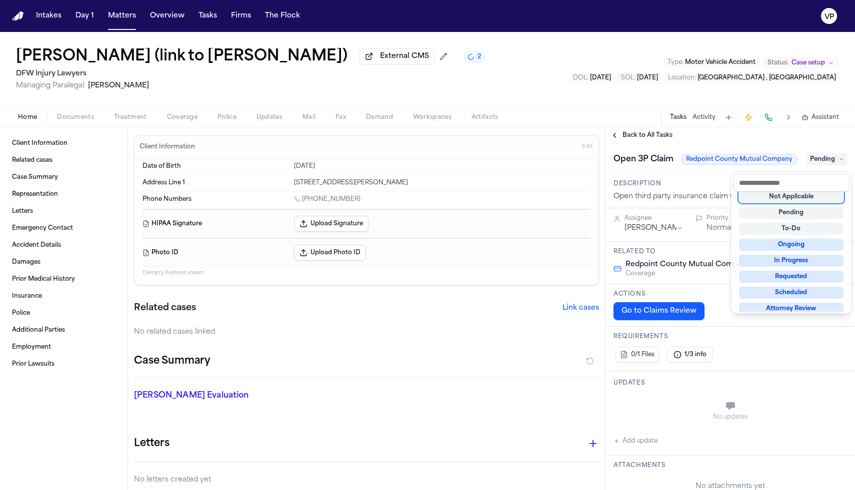
scroll to position [4, 0]
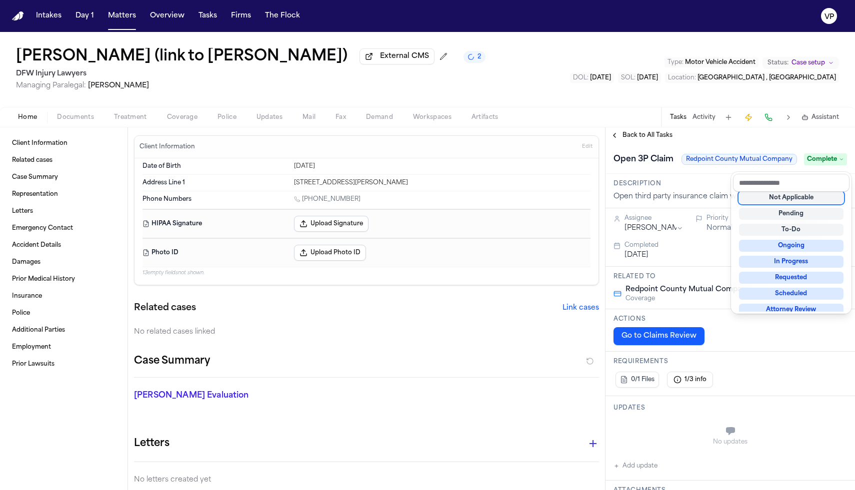
click at [620, 134] on div "**********" at bounding box center [729, 308] width 249 height 363
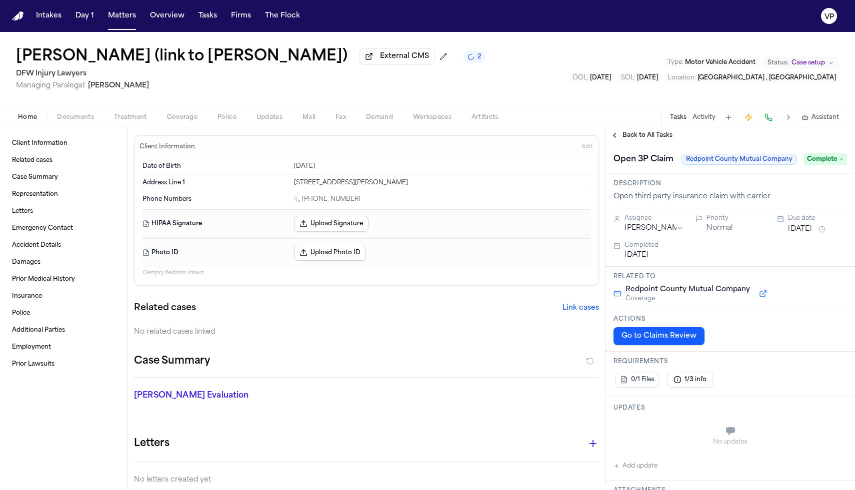
click at [612, 139] on button "Back to All Tasks" at bounding box center [641, 135] width 72 height 8
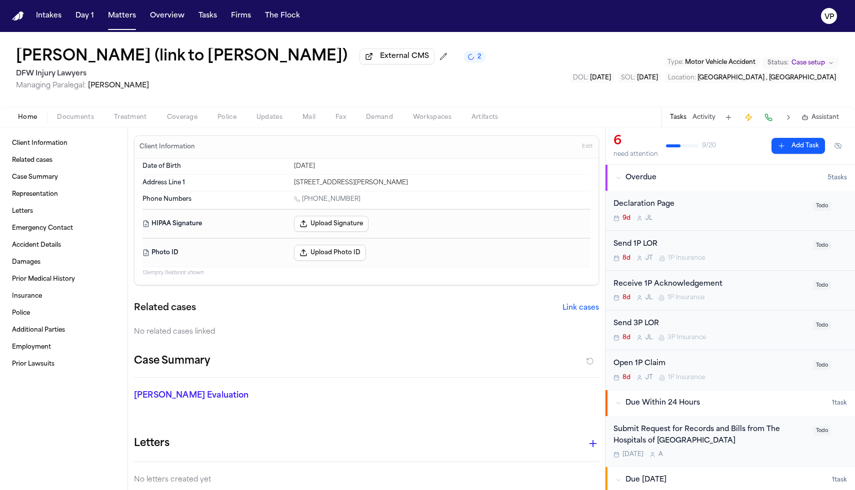
click at [708, 120] on button "Activity" at bounding box center [703, 117] width 23 height 8
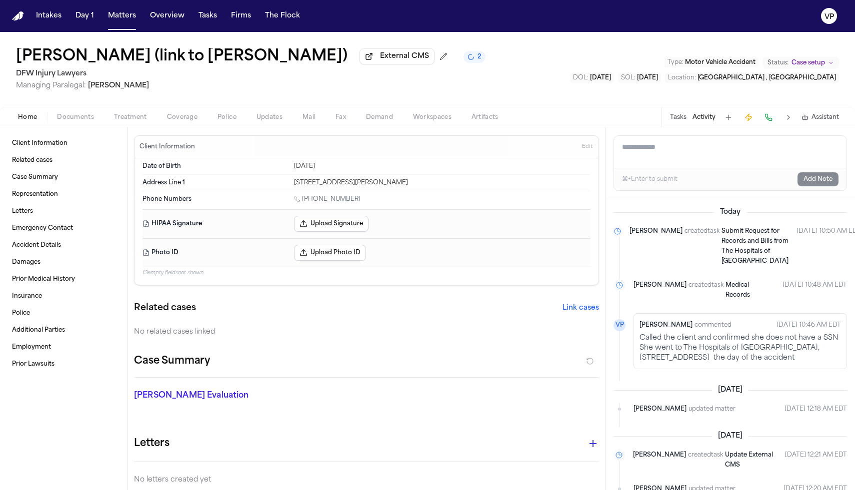
click at [790, 65] on button "Status: Case setup" at bounding box center [800, 63] width 76 height 12
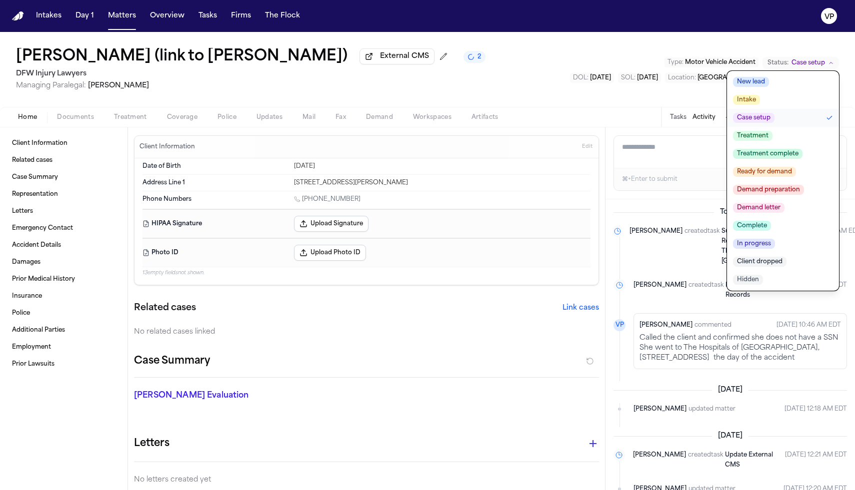
click at [762, 137] on span "Treatment" at bounding box center [752, 136] width 39 height 10
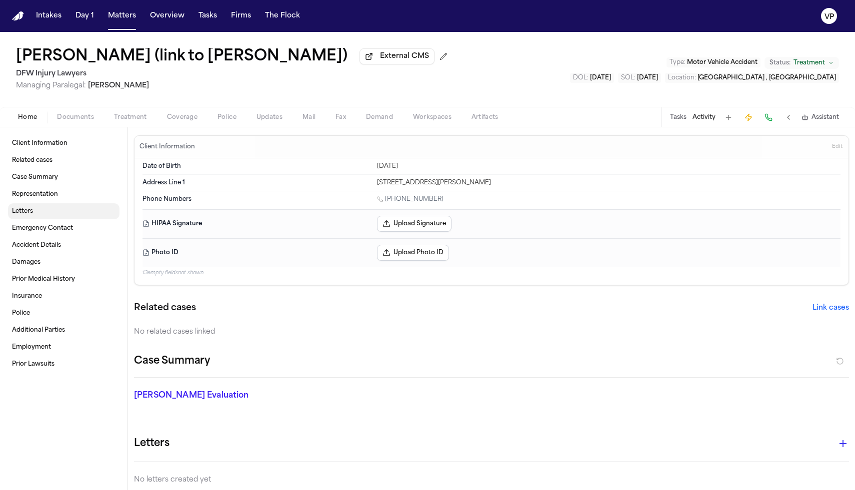
click at [61, 219] on link "Letters" at bounding box center [63, 211] width 111 height 16
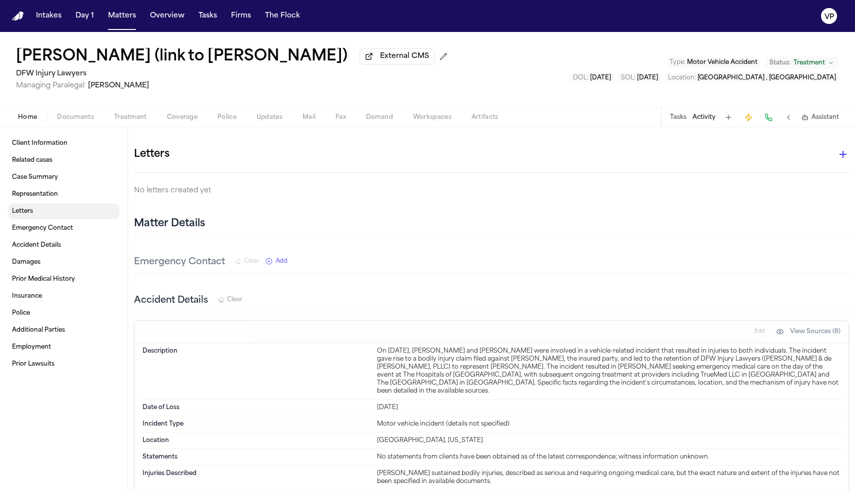
scroll to position [293, 0]
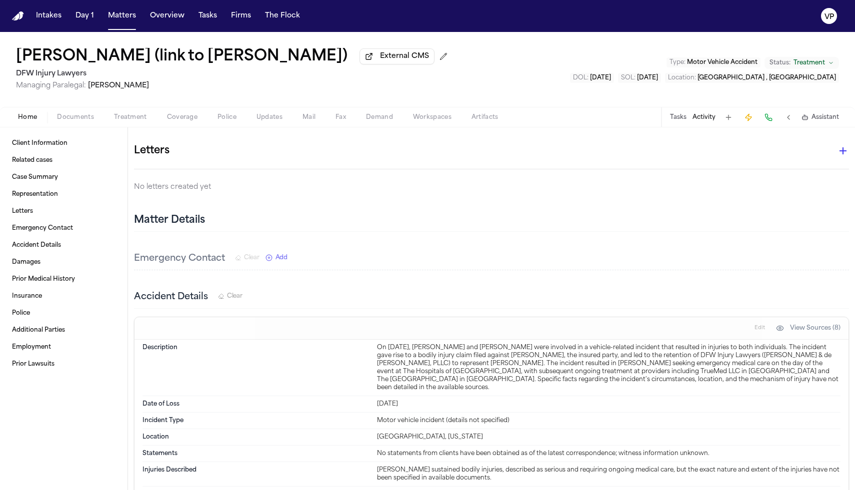
click at [92, 121] on span "Documents" at bounding box center [75, 117] width 37 height 8
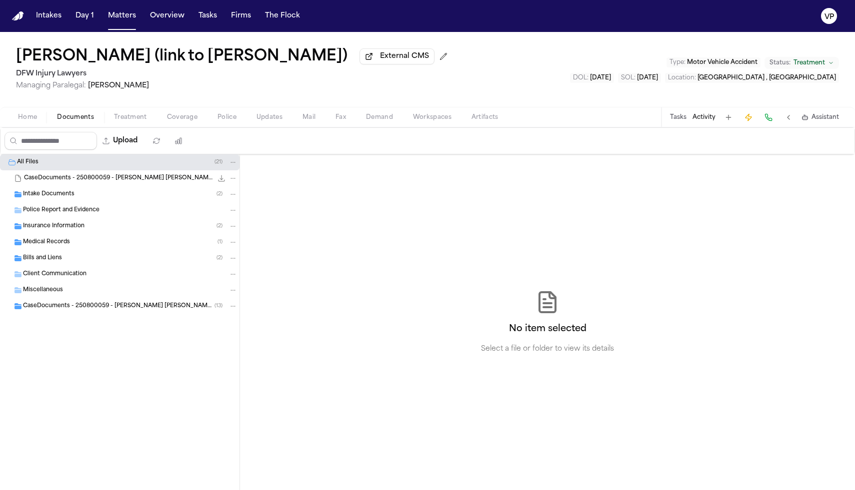
click at [92, 229] on div "Insurance Information ( 2 )" at bounding box center [130, 226] width 214 height 9
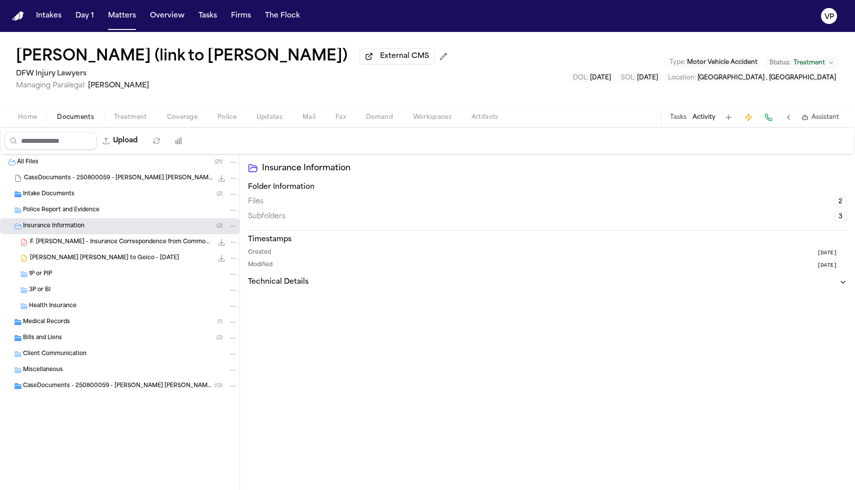
click at [97, 282] on div "1P or PIP" at bounding box center [119, 274] width 239 height 16
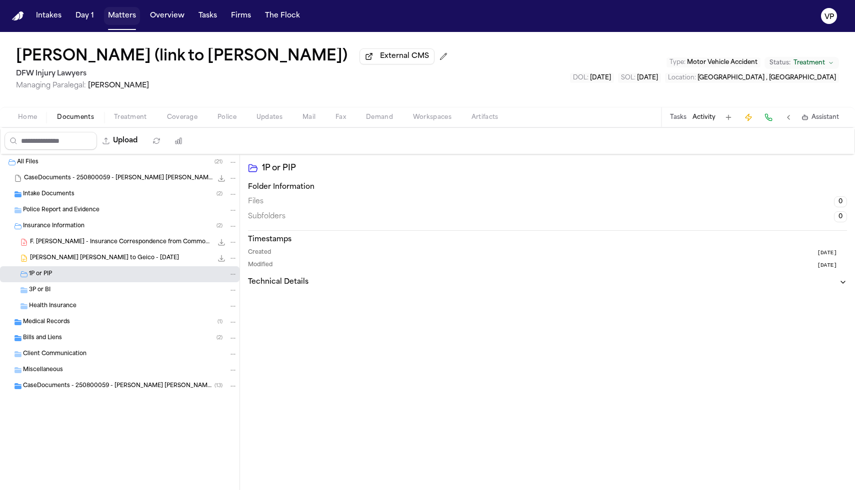
click at [122, 22] on button "Matters" at bounding box center [122, 16] width 36 height 18
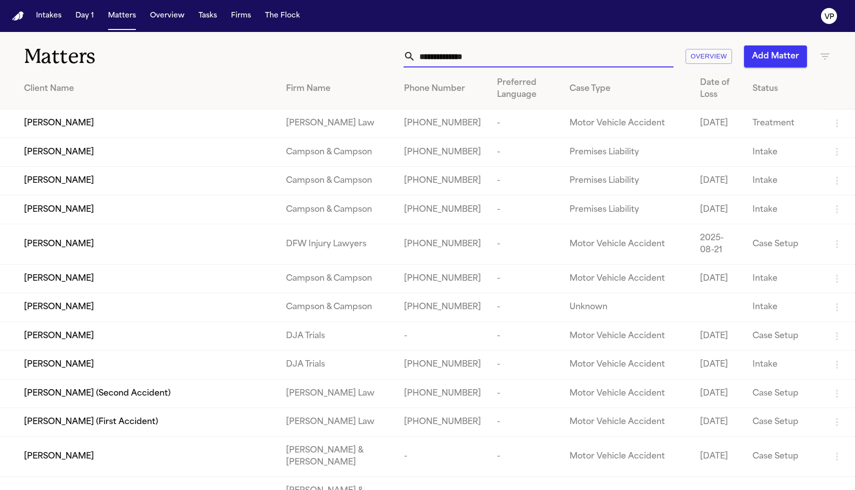
click at [426, 54] on input "text" at bounding box center [544, 56] width 258 height 22
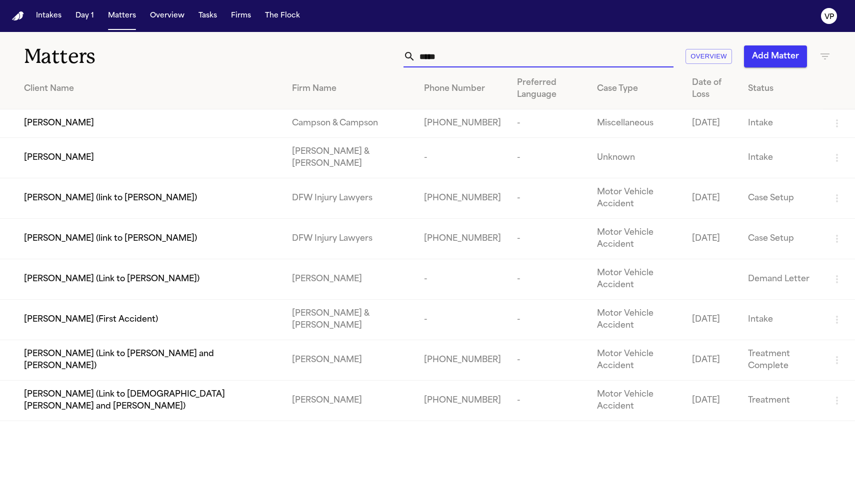
type input "*****"
click at [134, 201] on span "[PERSON_NAME] (link to [PERSON_NAME])" at bounding box center [110, 198] width 173 height 12
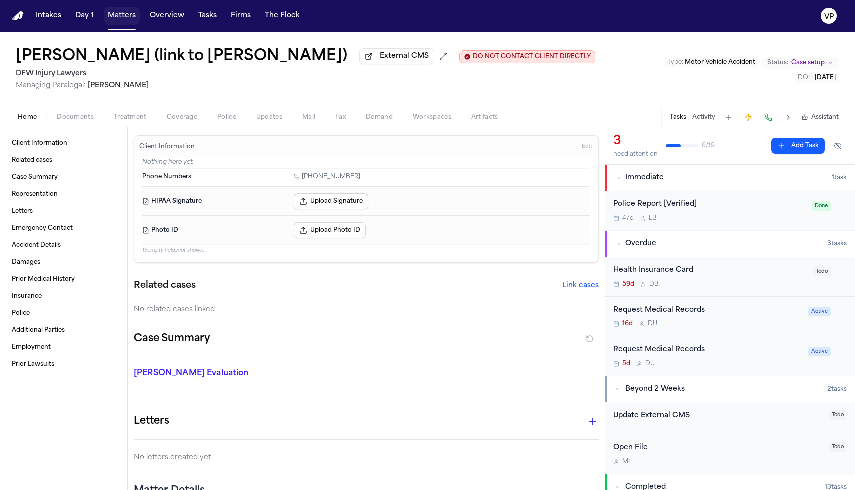
click at [124, 20] on button "Matters" at bounding box center [122, 16] width 36 height 18
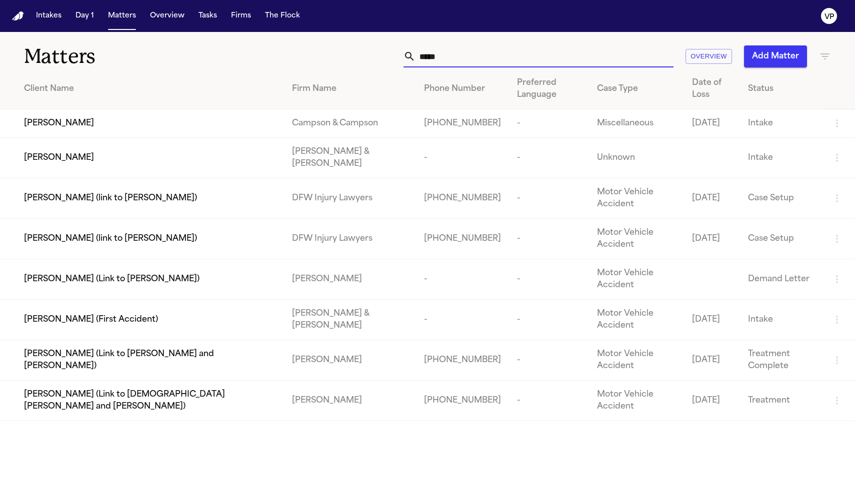
click at [503, 60] on input "*****" at bounding box center [544, 56] width 258 height 22
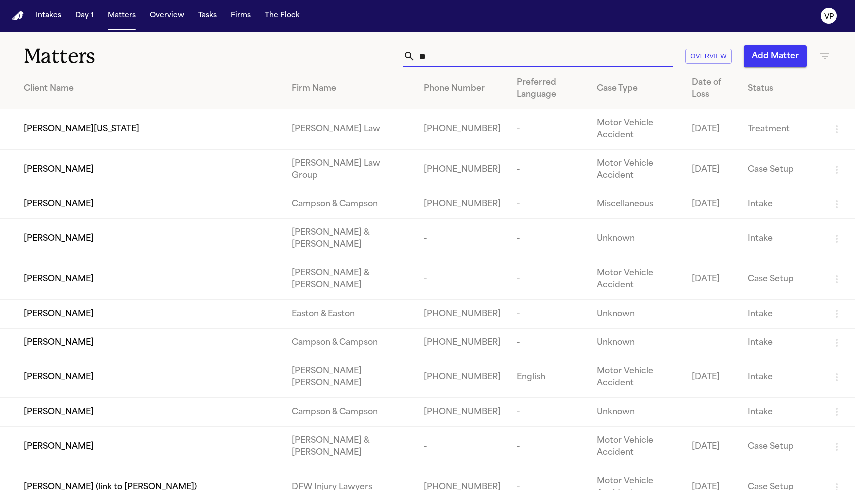
type input "*"
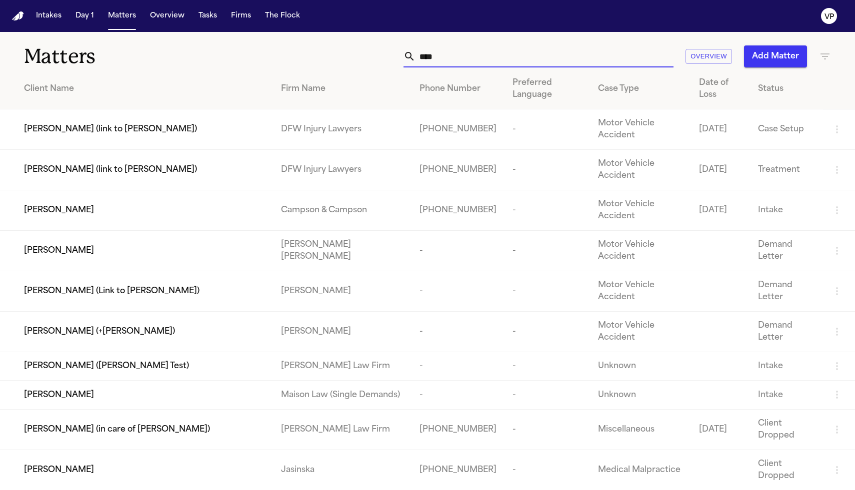
type input "****"
click at [93, 164] on span "[PERSON_NAME] (link to [PERSON_NAME])" at bounding box center [110, 170] width 173 height 12
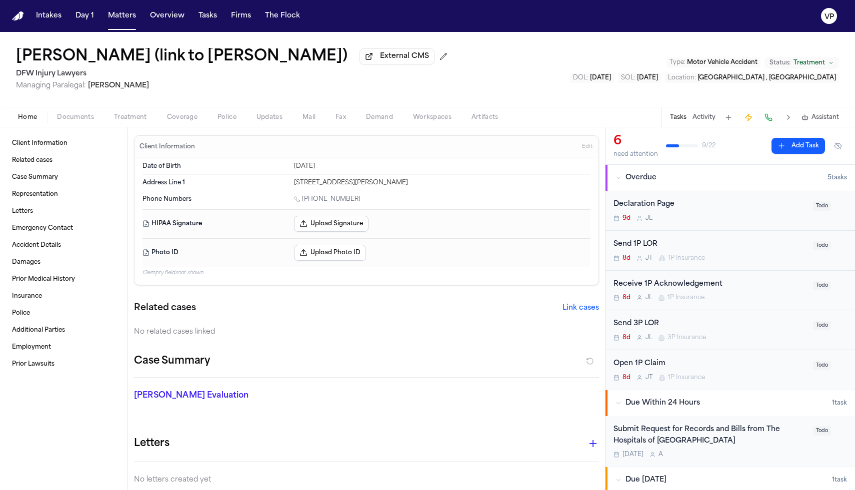
click at [124, 121] on span "Treatment" at bounding box center [130, 117] width 33 height 8
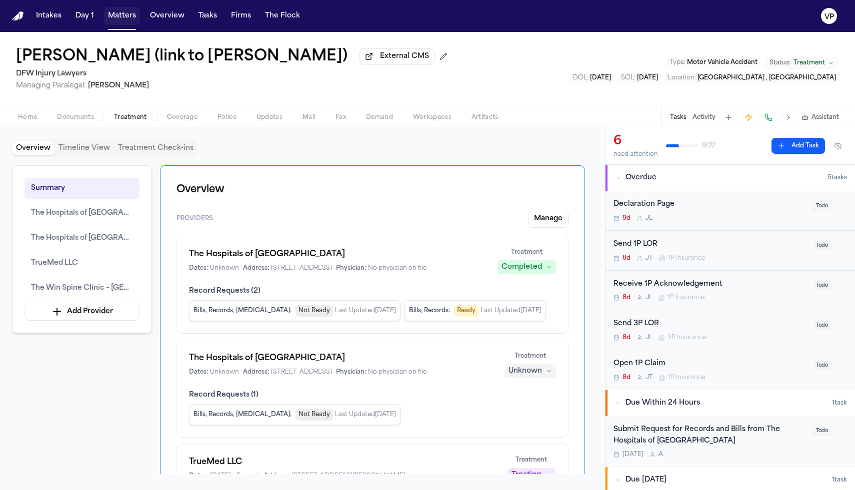
click at [124, 21] on button "Matters" at bounding box center [122, 16] width 36 height 18
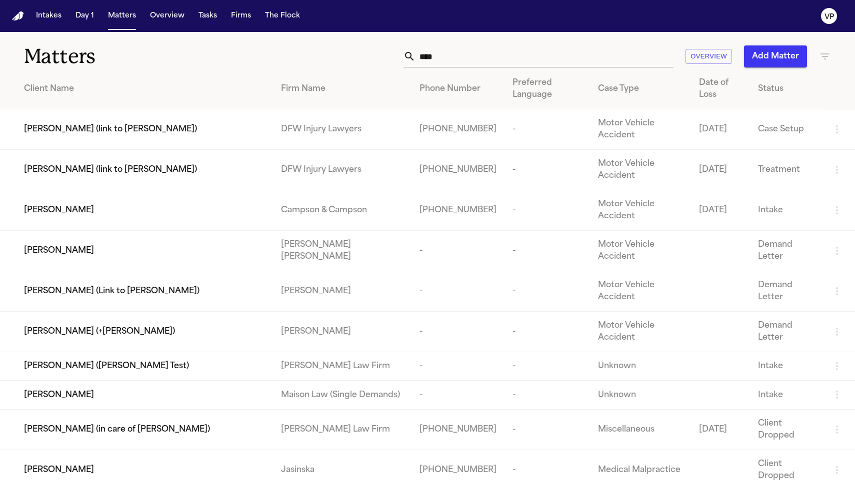
click at [436, 60] on input "****" at bounding box center [544, 56] width 258 height 22
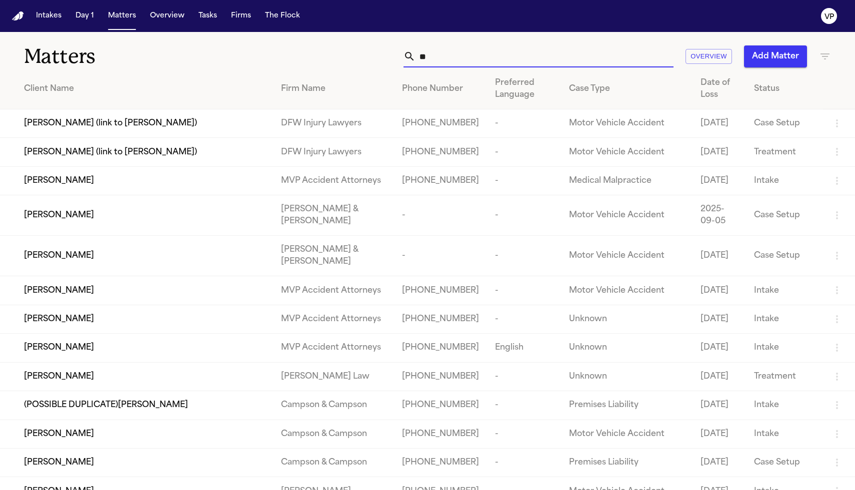
type input "*"
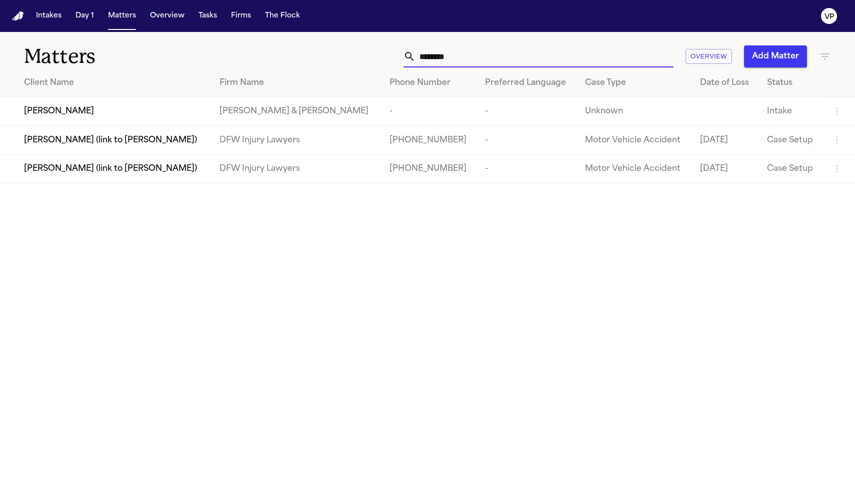
type input "********"
click at [130, 139] on span "[PERSON_NAME] (link to [PERSON_NAME])" at bounding box center [110, 140] width 173 height 12
